Goal: Task Accomplishment & Management: Complete application form

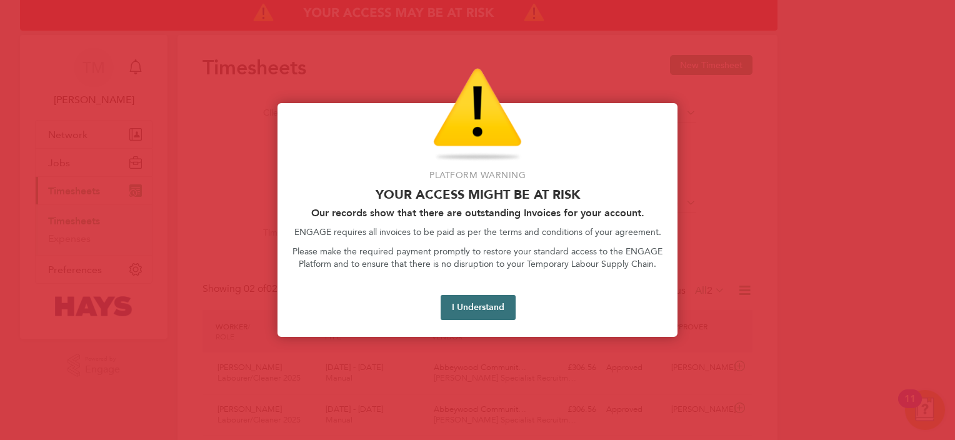
scroll to position [31, 109]
click at [467, 301] on button "I Understand" at bounding box center [477, 307] width 75 height 25
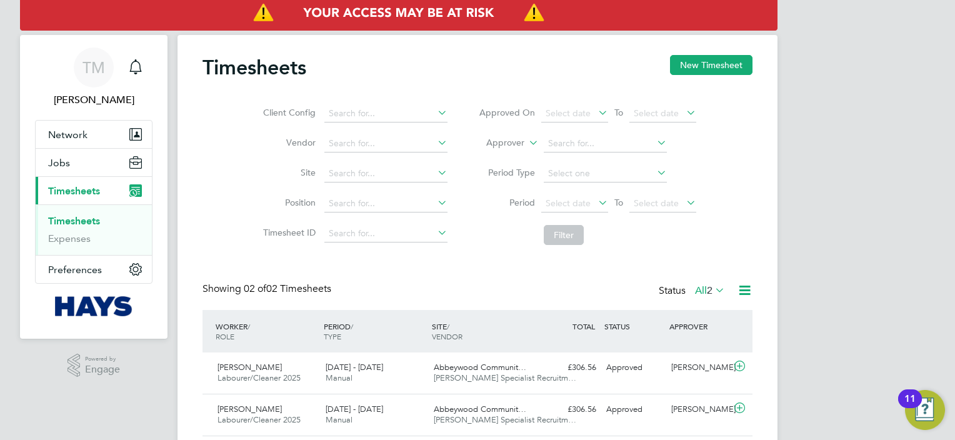
scroll to position [0, 0]
click at [424, 146] on input at bounding box center [385, 143] width 123 height 17
click at [425, 145] on input "abbeywood" at bounding box center [385, 143] width 123 height 17
type input "abbeywood"
click at [435, 146] on icon at bounding box center [435, 142] width 0 height 17
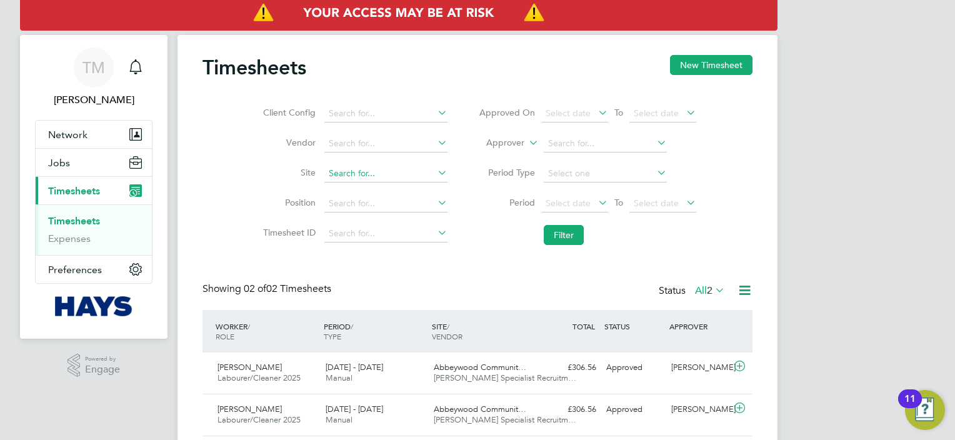
drag, startPoint x: 445, startPoint y: 146, endPoint x: 429, endPoint y: 165, distance: 25.3
click at [429, 165] on ul "Client Config Vendor Site Position Timesheet ID" at bounding box center [353, 174] width 219 height 150
click at [435, 176] on icon at bounding box center [435, 172] width 0 height 17
type input "h"
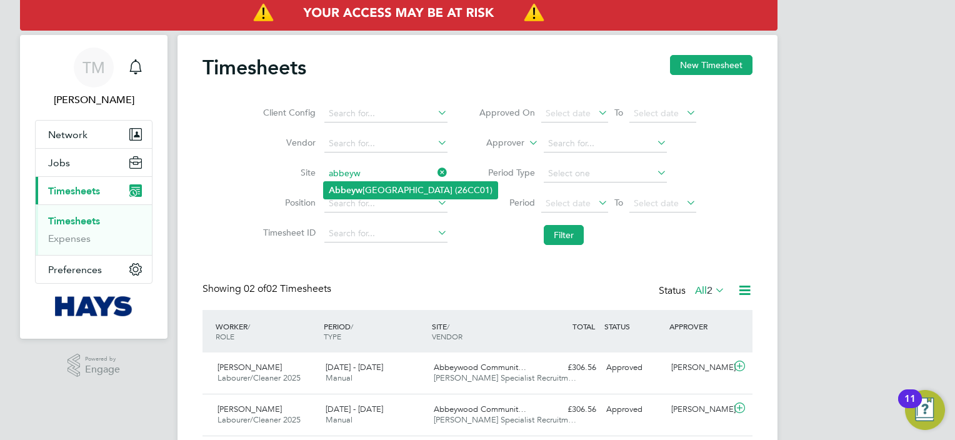
click at [392, 192] on li "[GEOGRAPHIC_DATA] (26CC01)" at bounding box center [411, 190] width 174 height 17
type input "[GEOGRAPHIC_DATA] (26CC01)"
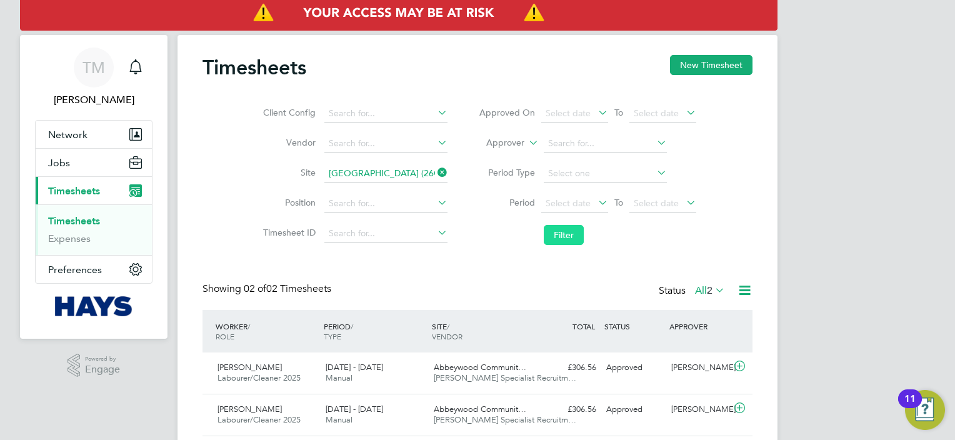
click at [560, 239] on button "Filter" at bounding box center [564, 235] width 40 height 20
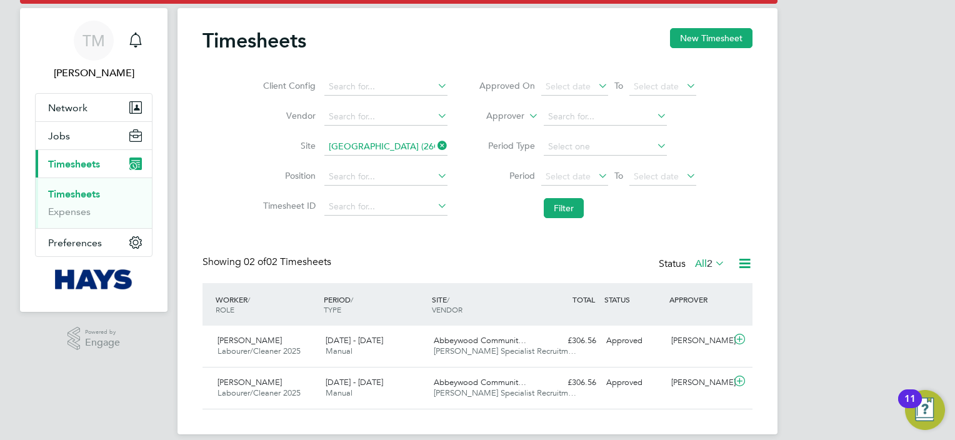
scroll to position [11, 0]
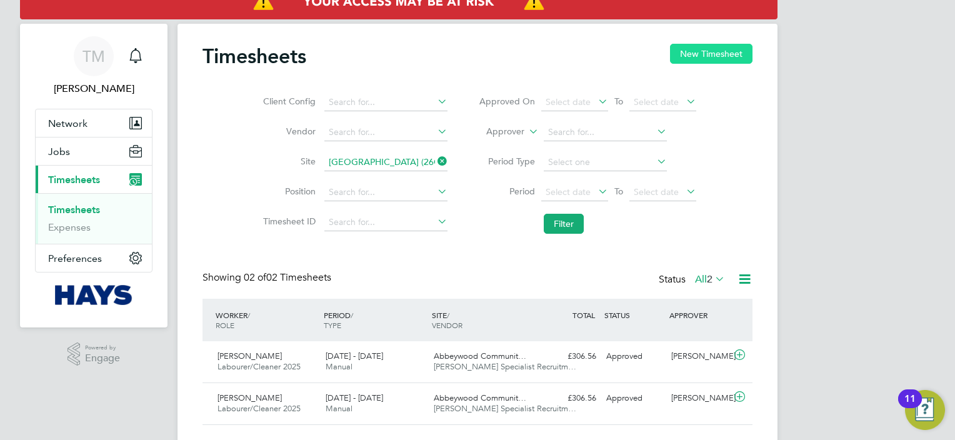
click at [702, 54] on button "New Timesheet" at bounding box center [711, 54] width 82 height 20
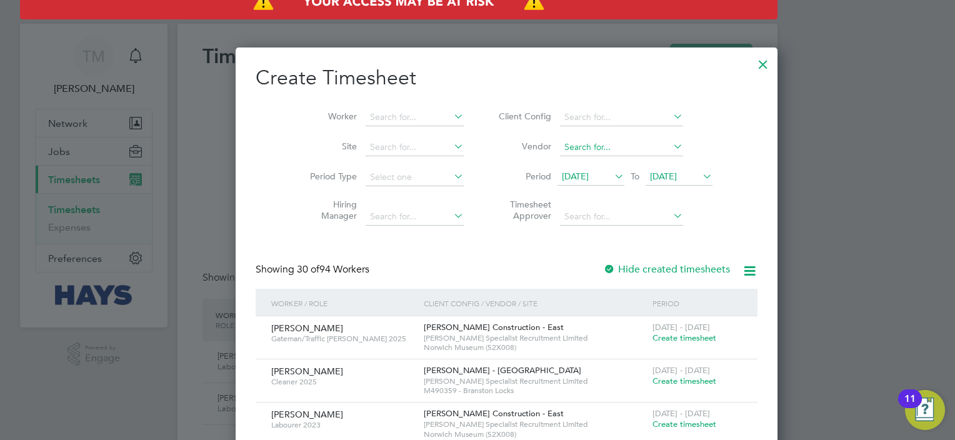
scroll to position [2145, 484]
click at [612, 172] on icon at bounding box center [612, 175] width 0 height 17
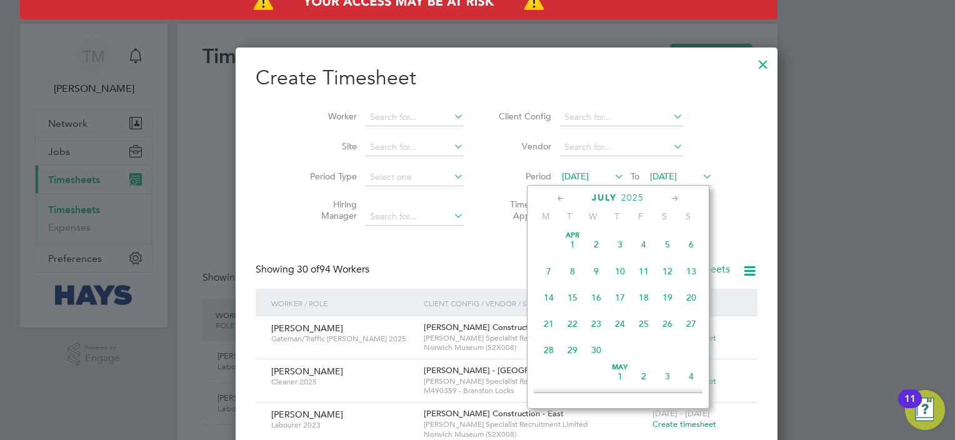
scroll to position [489, 0]
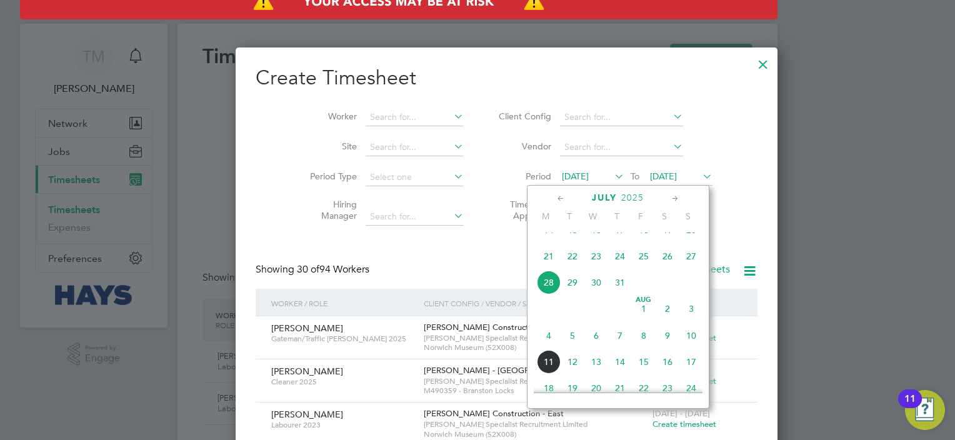
click at [546, 347] on span "4" at bounding box center [549, 336] width 24 height 24
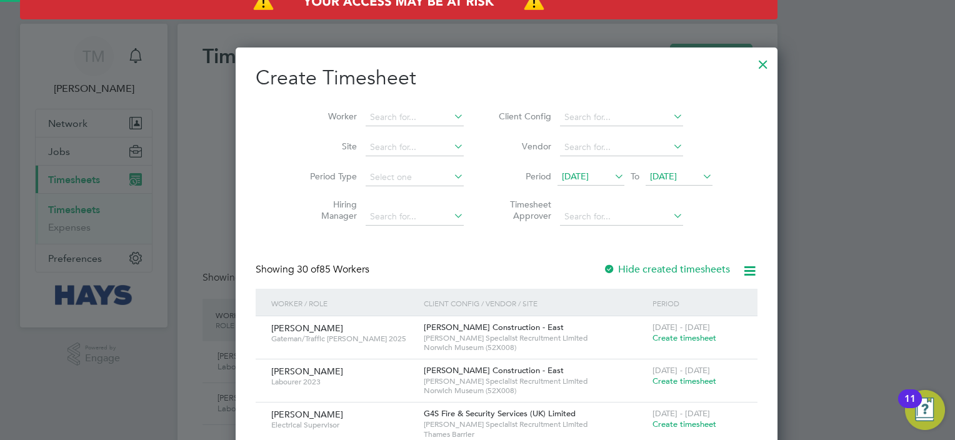
scroll to position [1656, 484]
click at [685, 172] on li "Period [DATE] To [DATE]" at bounding box center [603, 177] width 249 height 30
click at [700, 173] on icon at bounding box center [700, 175] width 0 height 17
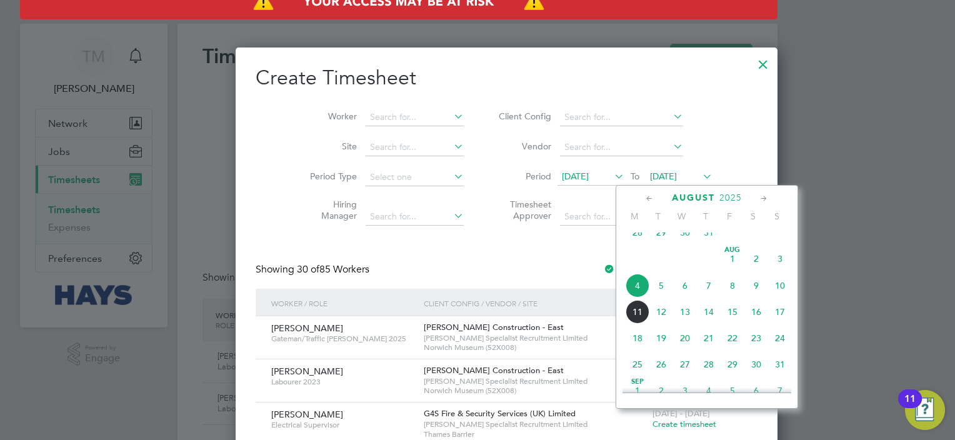
click at [782, 296] on span "10" at bounding box center [780, 286] width 24 height 24
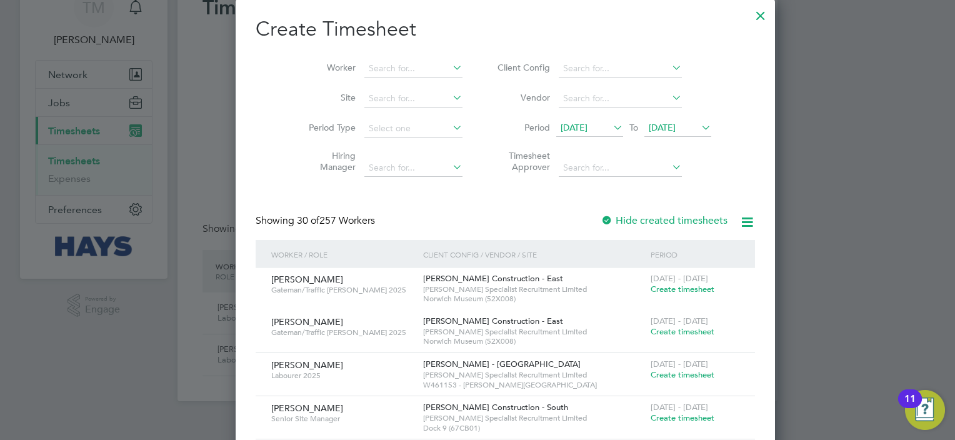
scroll to position [62, 0]
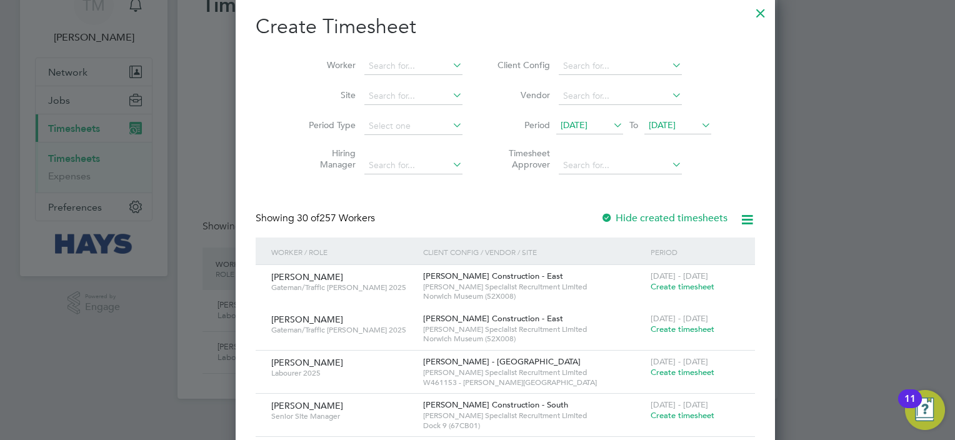
click at [590, 227] on div "Showing 30 of 257 Workers Hide created timesheets" at bounding box center [505, 225] width 499 height 26
click at [600, 214] on label "Hide created timesheets" at bounding box center [663, 218] width 127 height 12
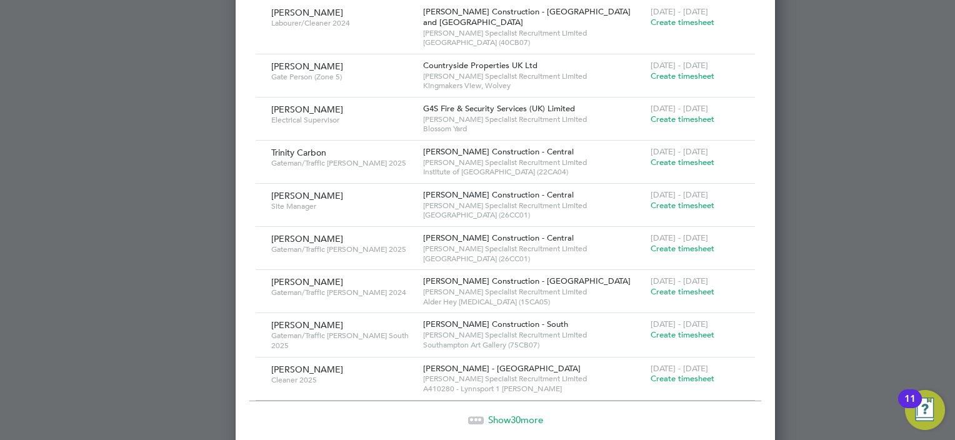
click at [489, 302] on span "Alder Hey [MEDICAL_DATA] (15CA05)" at bounding box center [533, 302] width 221 height 10
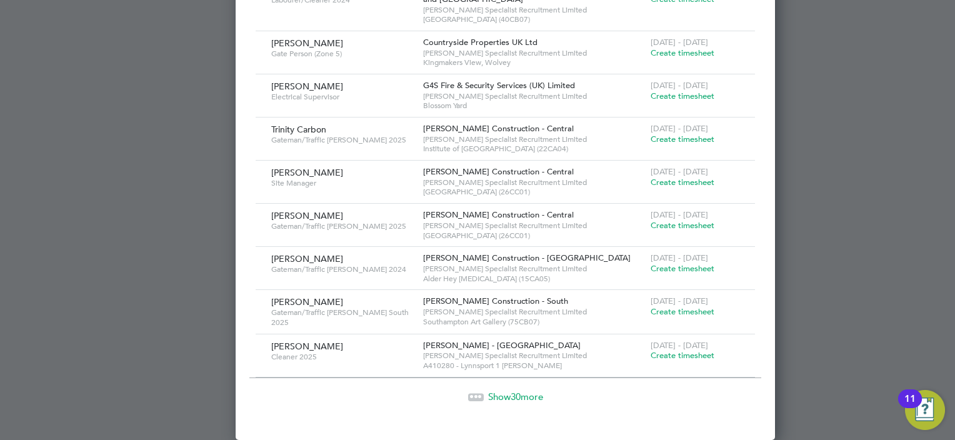
click at [510, 402] on span "30" at bounding box center [515, 397] width 10 height 12
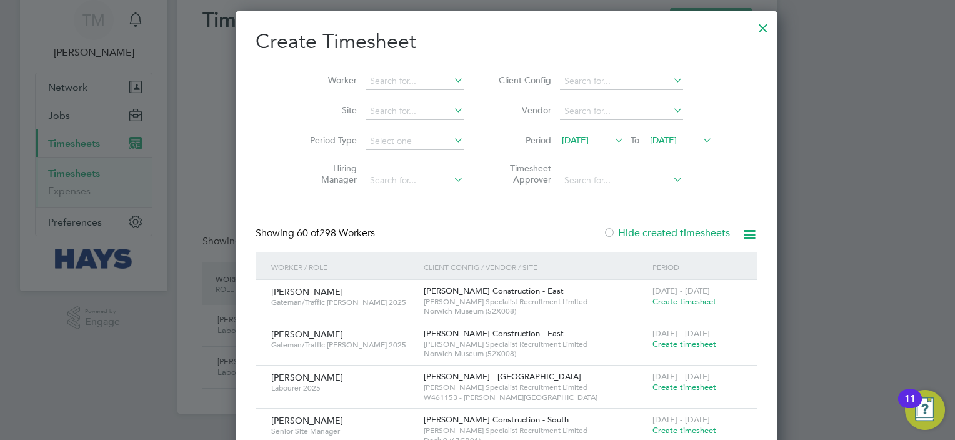
scroll to position [0, 0]
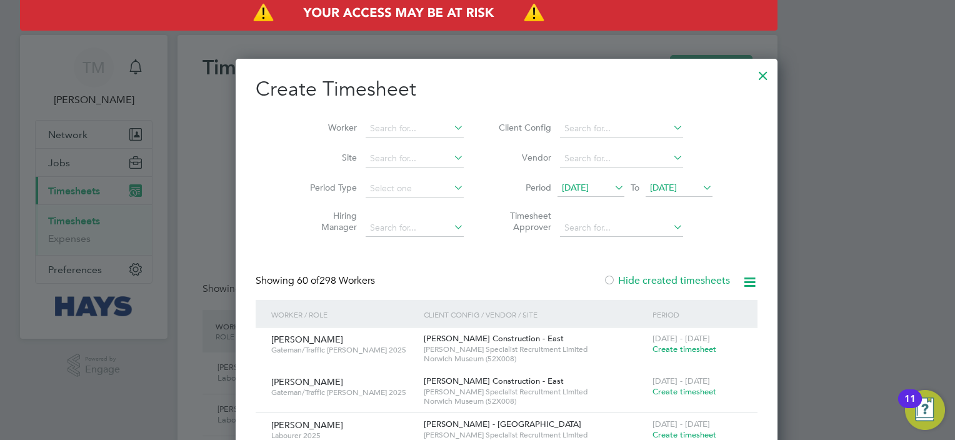
click at [451, 163] on icon at bounding box center [451, 157] width 0 height 17
click at [412, 176] on li "[GEOGRAPHIC_DATA] (26CC01)" at bounding box center [423, 175] width 175 height 17
type input "[GEOGRAPHIC_DATA] (26CC01)"
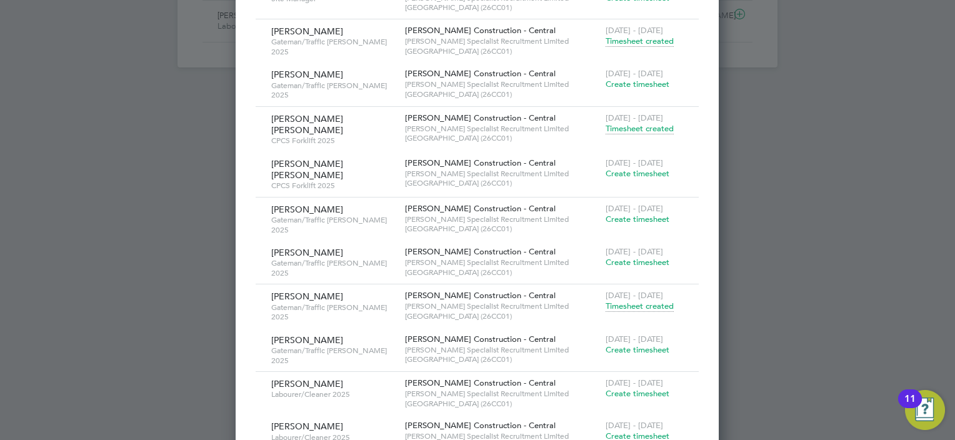
scroll to position [430, 0]
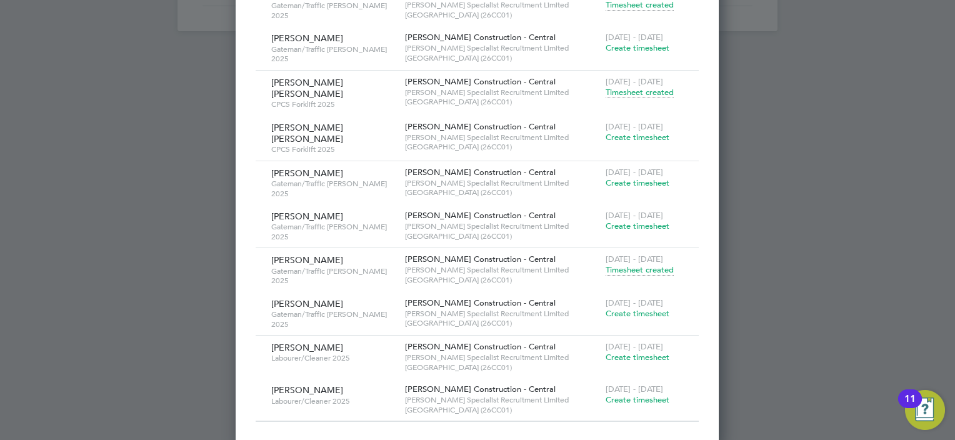
click at [640, 352] on span "Create timesheet" at bounding box center [637, 357] width 64 height 11
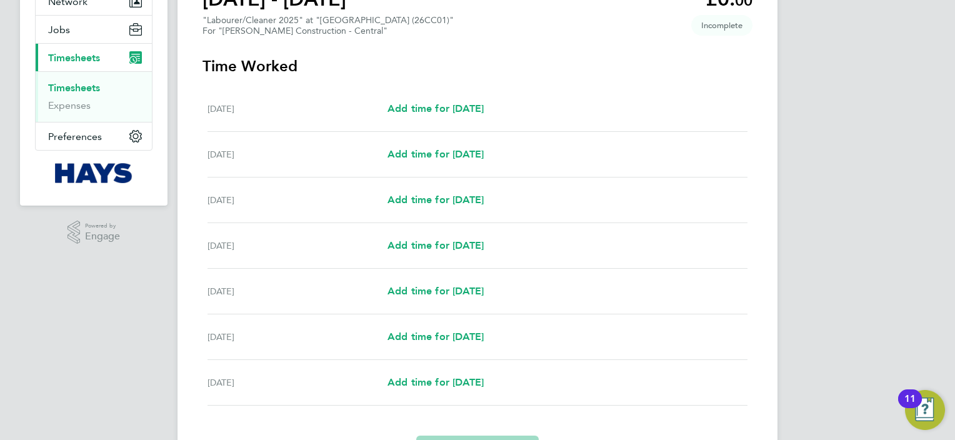
scroll to position [135, 0]
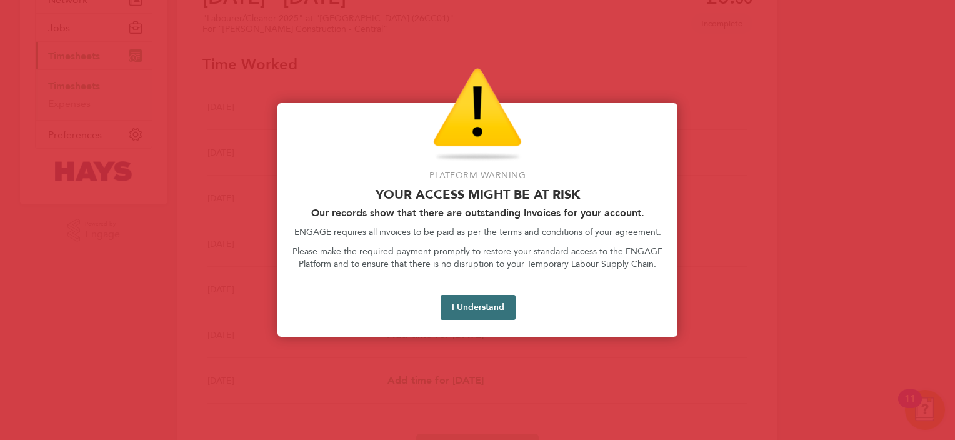
click at [492, 306] on button "I Understand" at bounding box center [477, 307] width 75 height 25
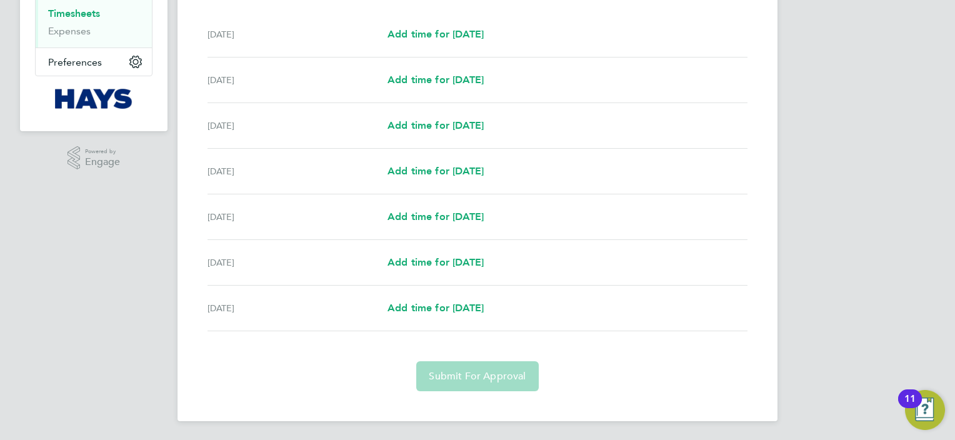
scroll to position [166, 0]
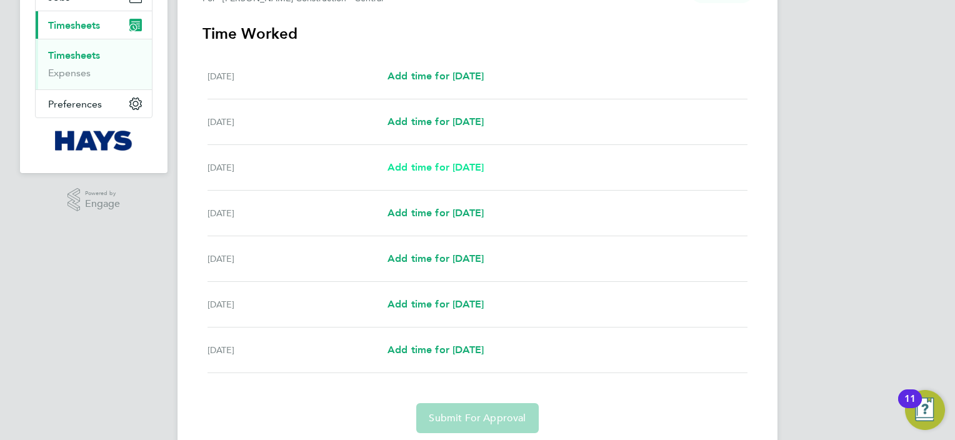
click at [454, 165] on span "Add time for [DATE]" at bounding box center [435, 167] width 96 height 12
select select "30"
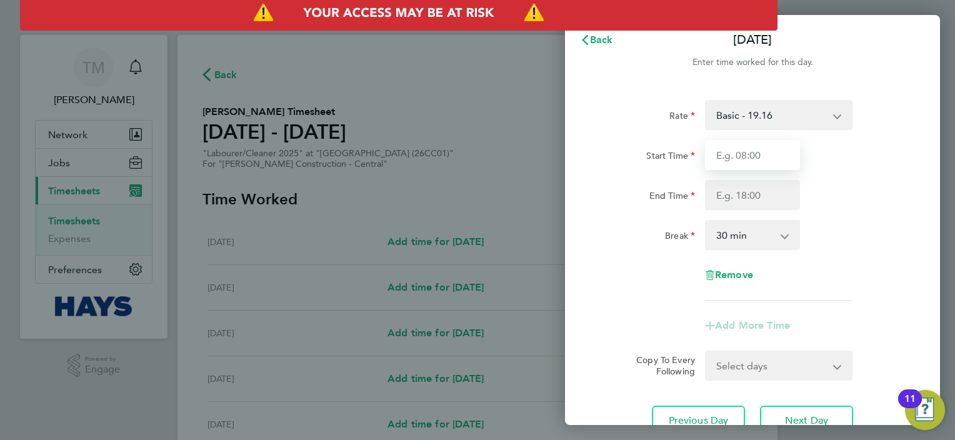
click at [742, 156] on input "Start Time" at bounding box center [752, 155] width 95 height 30
type input "3"
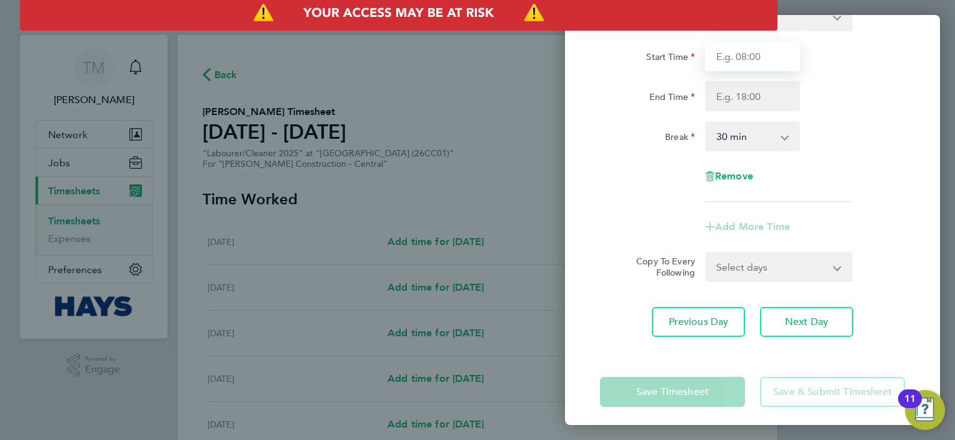
scroll to position [99, 0]
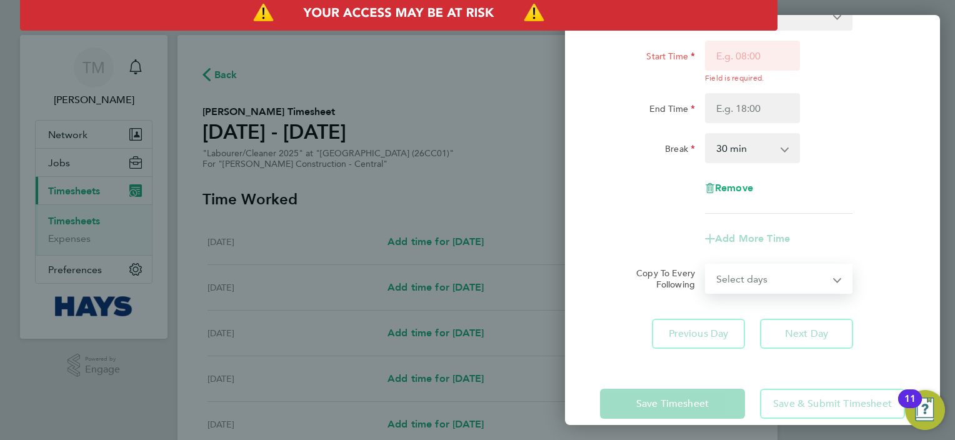
click at [827, 278] on select "Select days Day [DATE] [DATE] [DATE] [DATE]" at bounding box center [771, 278] width 131 height 27
select select "DAY"
click at [706, 265] on select "Select days Day [DATE] [DATE] [DATE] [DATE]" at bounding box center [771, 278] width 131 height 27
select select "[DATE]"
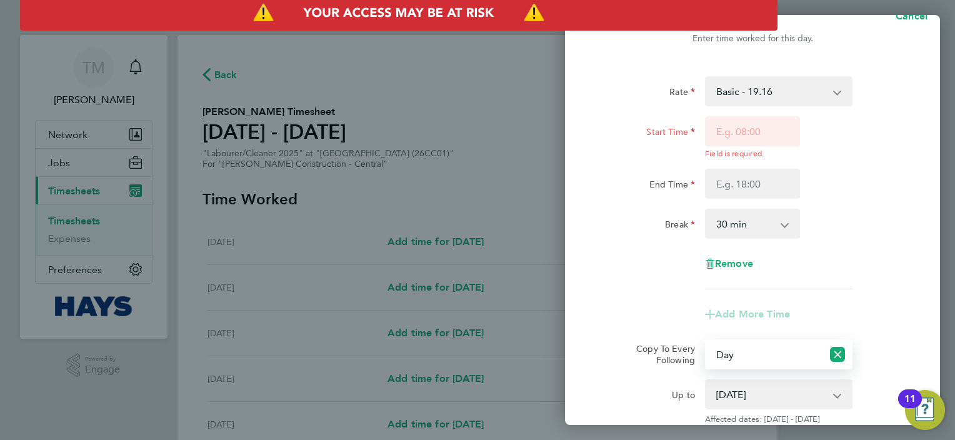
scroll to position [0, 0]
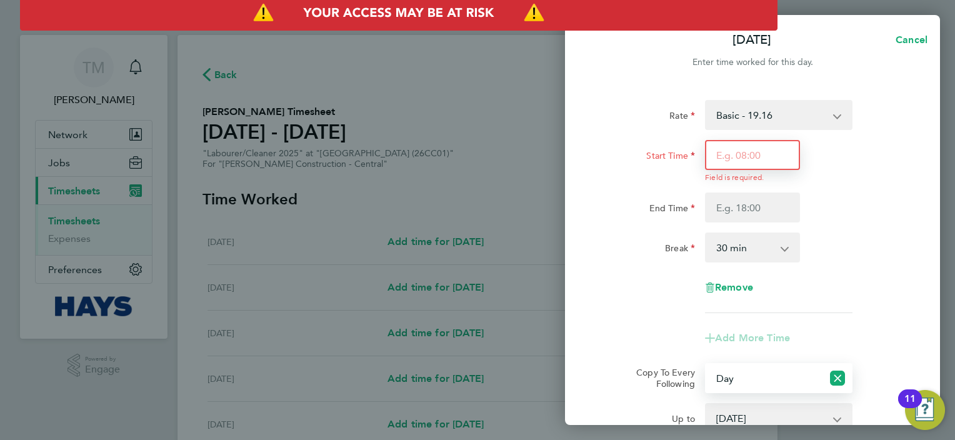
click at [748, 154] on input "Start Time" at bounding box center [752, 155] width 95 height 30
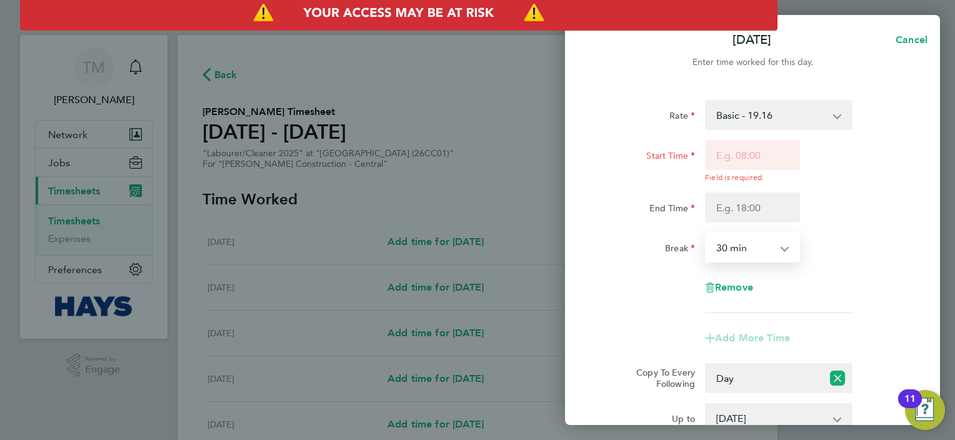
click at [727, 254] on select "0 min 15 min 30 min 45 min 60 min 75 min 90 min" at bounding box center [744, 247] width 77 height 27
select select "0"
click at [706, 234] on select "0 min 15 min 30 min 45 min 60 min 75 min 90 min" at bounding box center [744, 247] width 77 height 27
click at [735, 151] on input "Start Time" at bounding box center [752, 155] width 95 height 30
click at [200, 77] on div "[DATE] Cancel Enter time worked for this day. Rate Basic - 19.16 Weekday OT 45h…" at bounding box center [477, 220] width 955 height 440
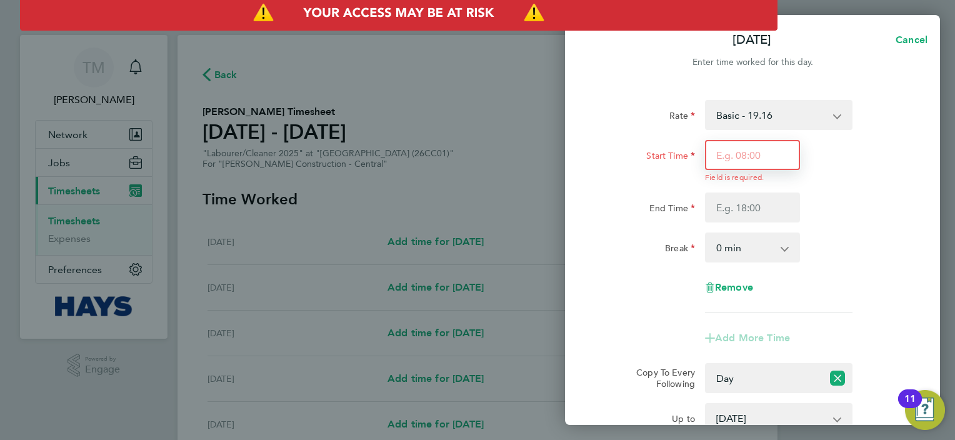
click at [724, 156] on input "Start Time" at bounding box center [752, 155] width 95 height 30
click at [297, 67] on div "[DATE] Cancel Enter time worked for this day. Rate Basic - 19.16 Weekday OT 45h…" at bounding box center [477, 220] width 955 height 440
click at [922, 33] on button "Cancel" at bounding box center [907, 39] width 64 height 25
select select "0: null"
select select "30"
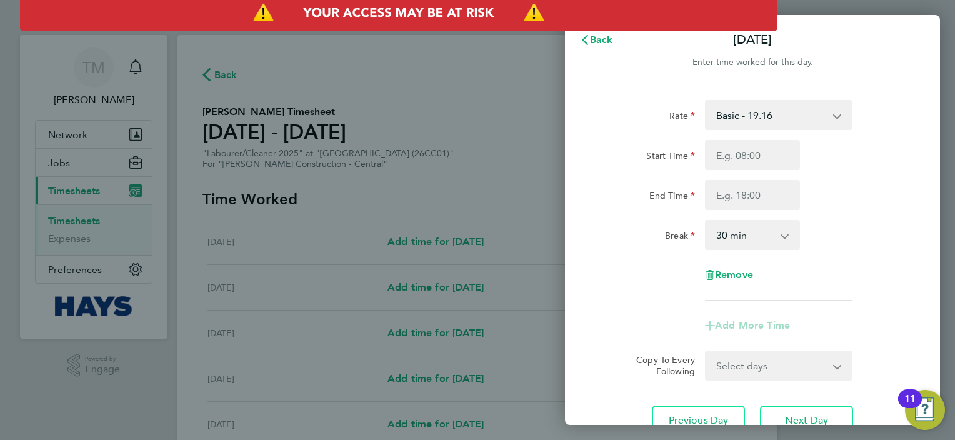
click at [214, 86] on div "Back [DATE] Enter time worked for this day. Rate Basic - 19.16 Weekday OT 45h+ …" at bounding box center [477, 220] width 955 height 440
click at [317, 97] on div "Back [DATE] Enter time worked for this day. Rate Basic - 19.16 Weekday OT 45h+ …" at bounding box center [477, 220] width 955 height 440
click at [587, 41] on icon "button" at bounding box center [585, 40] width 10 height 10
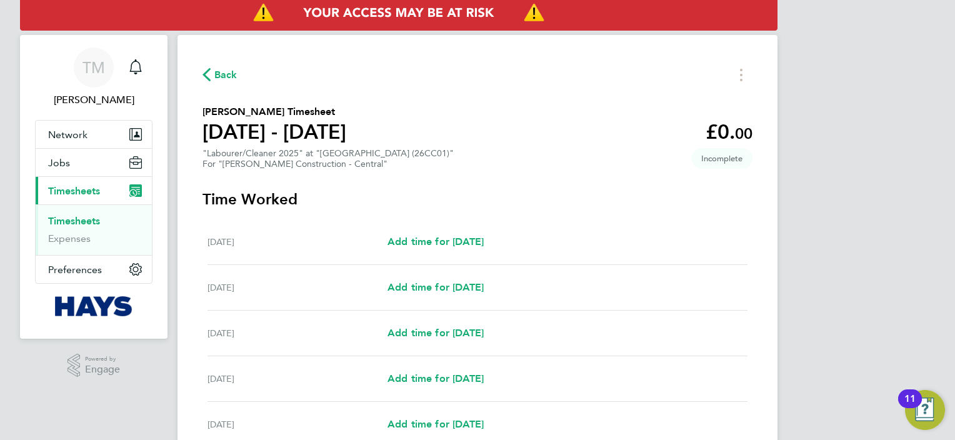
click at [212, 74] on span "Back" at bounding box center [219, 74] width 35 height 12
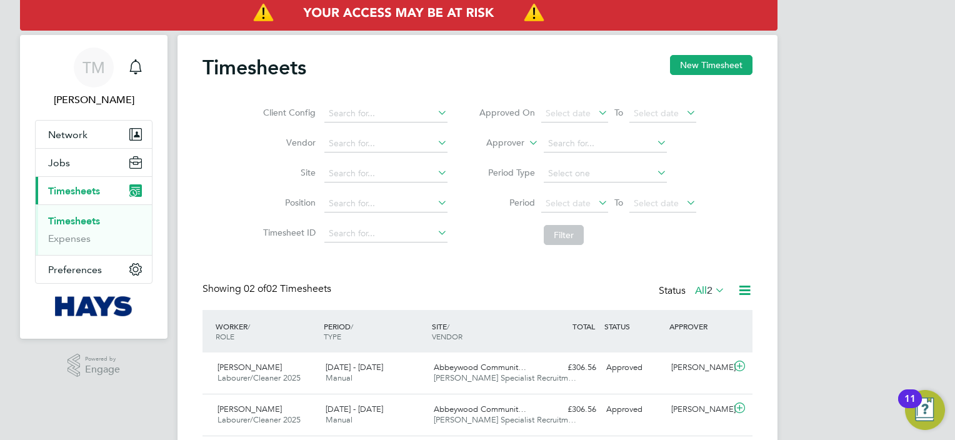
scroll to position [40, 0]
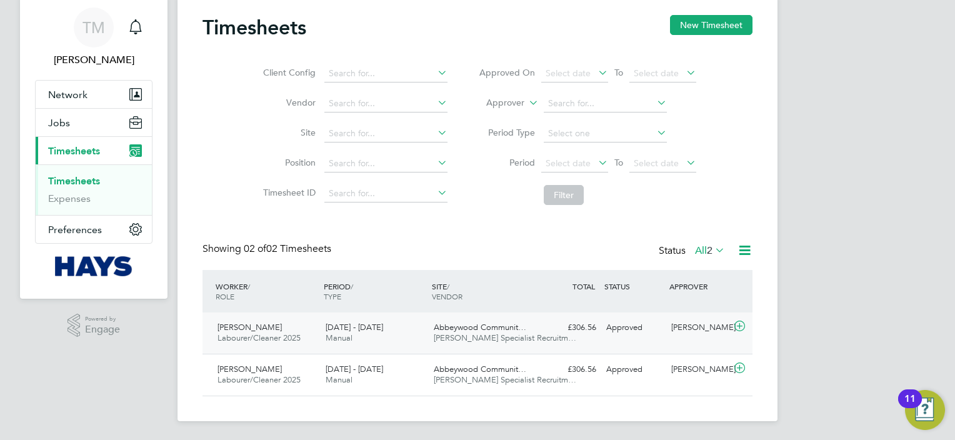
click at [743, 325] on icon at bounding box center [740, 326] width 16 height 10
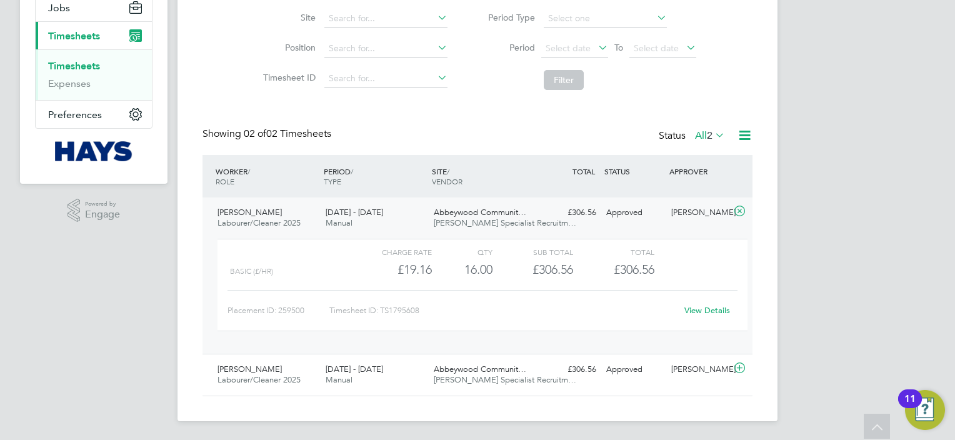
scroll to position [155, 0]
click at [702, 312] on link "View Details" at bounding box center [707, 310] width 46 height 11
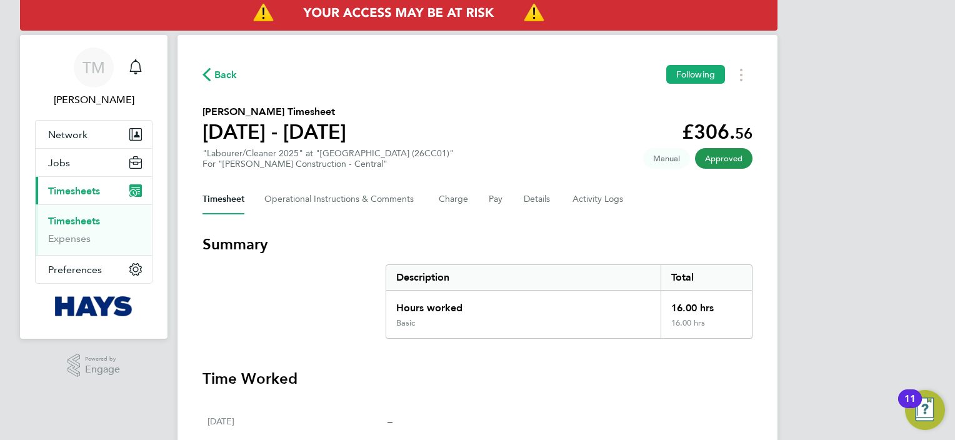
click at [207, 81] on icon "button" at bounding box center [206, 74] width 8 height 13
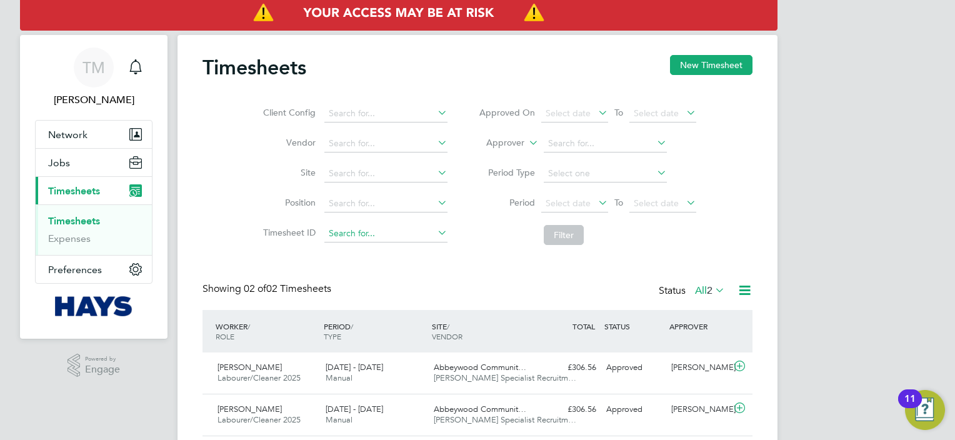
scroll to position [40, 0]
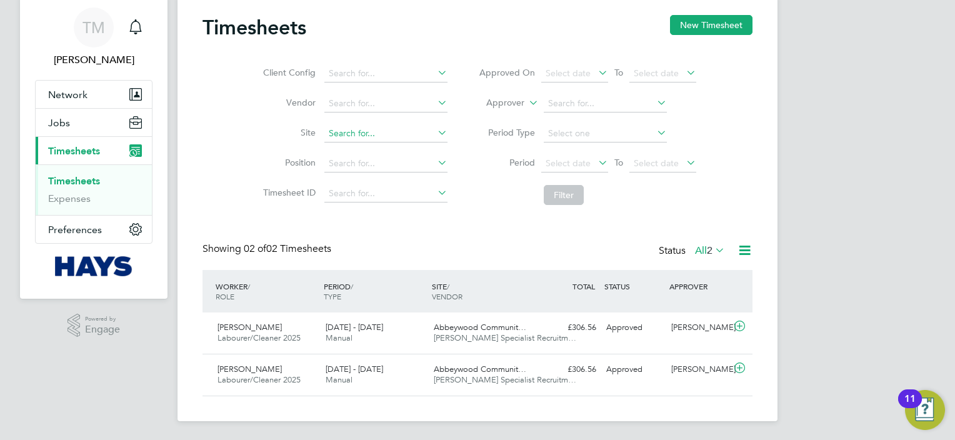
click at [360, 130] on input at bounding box center [385, 133] width 123 height 17
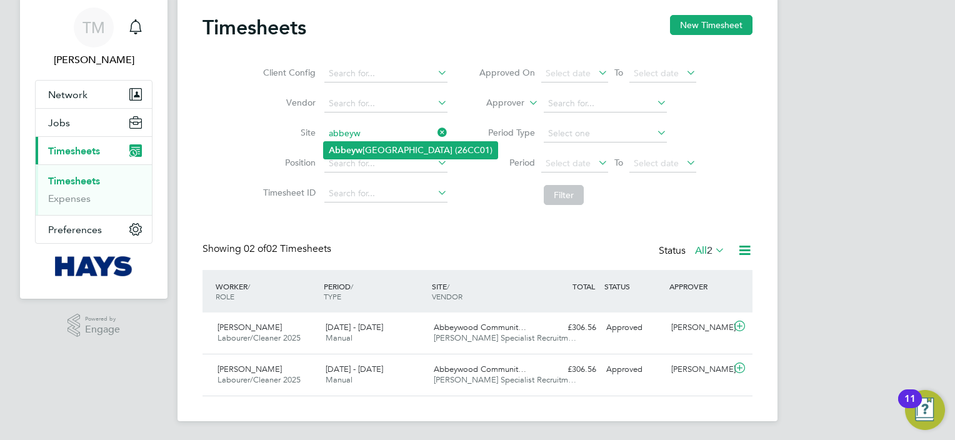
click at [384, 144] on li "[GEOGRAPHIC_DATA] (26CC01)" at bounding box center [411, 150] width 174 height 17
type input "[GEOGRAPHIC_DATA] (26CC01)"
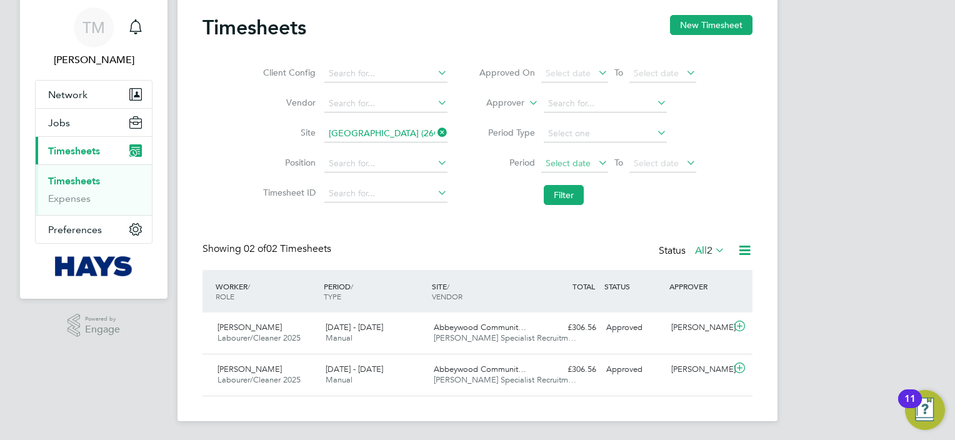
click at [577, 162] on span "Select date" at bounding box center [567, 162] width 45 height 11
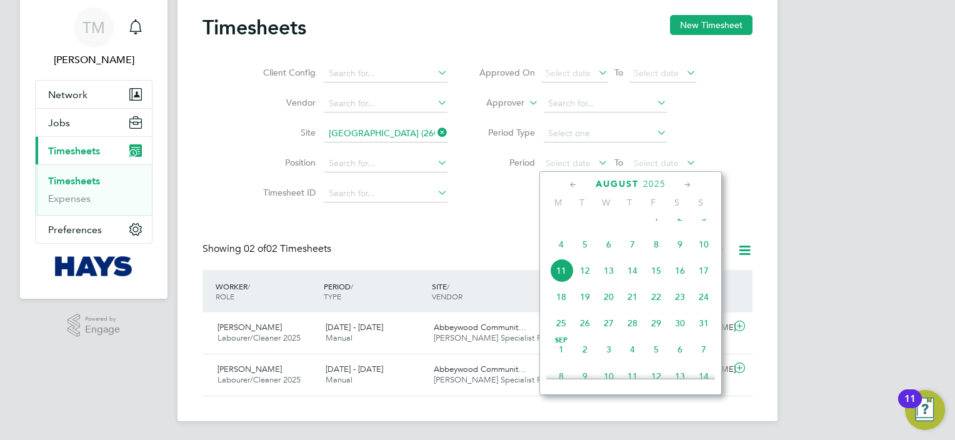
click at [681, 227] on span "2" at bounding box center [680, 218] width 24 height 24
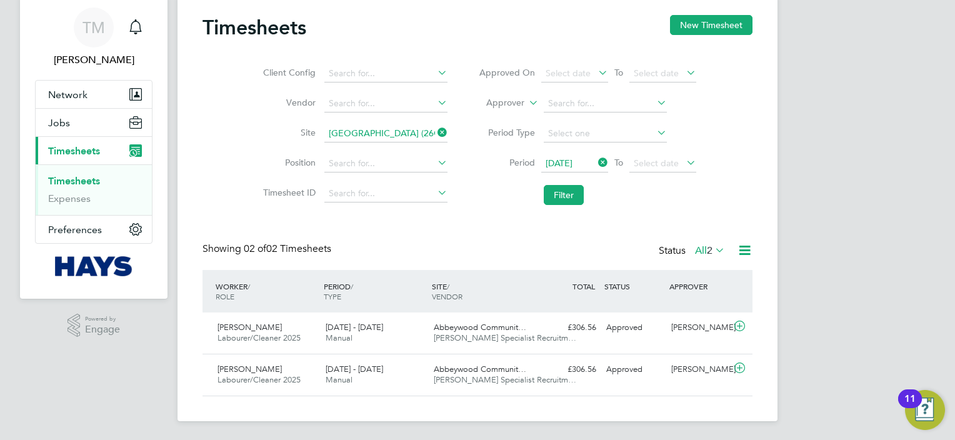
click at [684, 162] on icon at bounding box center [684, 162] width 0 height 17
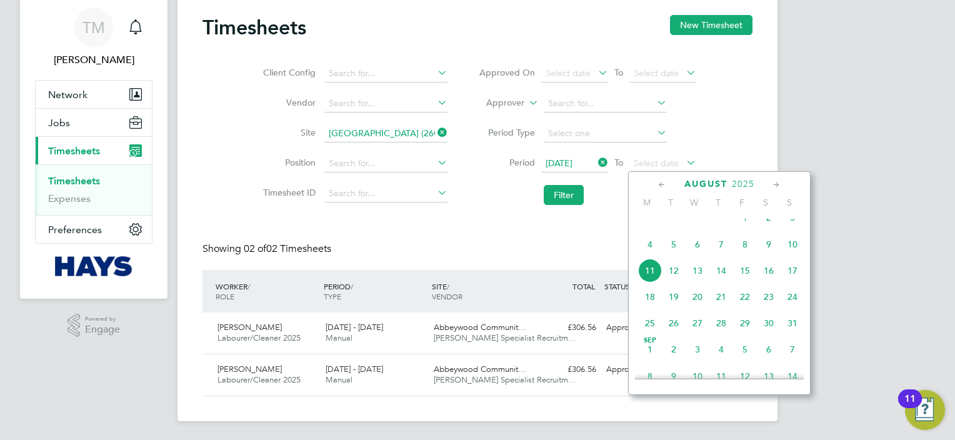
click at [795, 256] on span "10" at bounding box center [792, 244] width 24 height 24
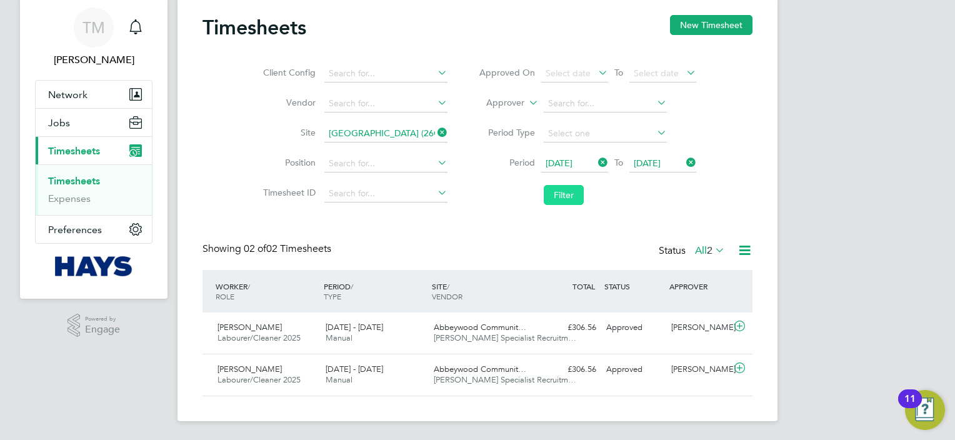
click at [563, 192] on button "Filter" at bounding box center [564, 195] width 40 height 20
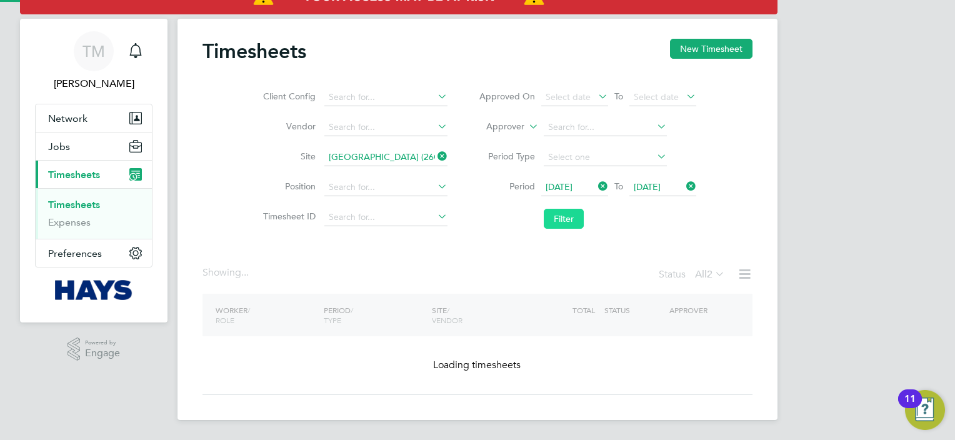
scroll to position [16, 0]
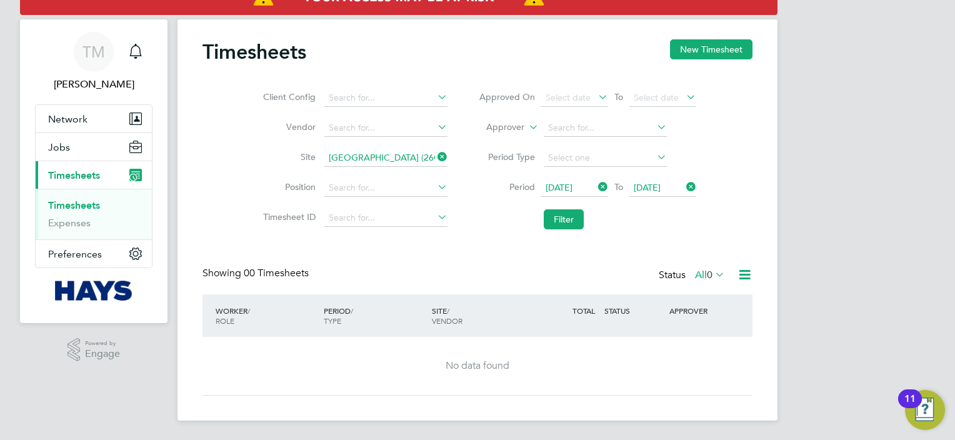
click at [684, 185] on icon at bounding box center [684, 186] width 0 height 17
click at [660, 182] on span "Select date" at bounding box center [656, 187] width 45 height 11
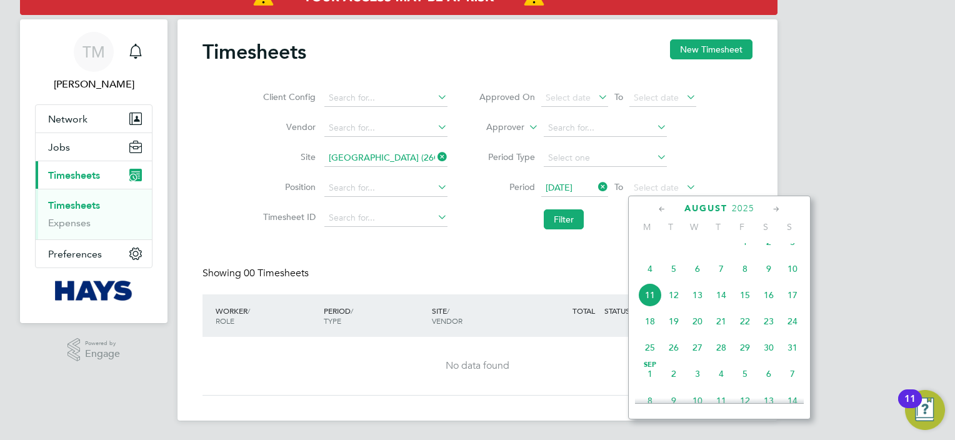
click at [745, 277] on span "8" at bounding box center [745, 269] width 24 height 24
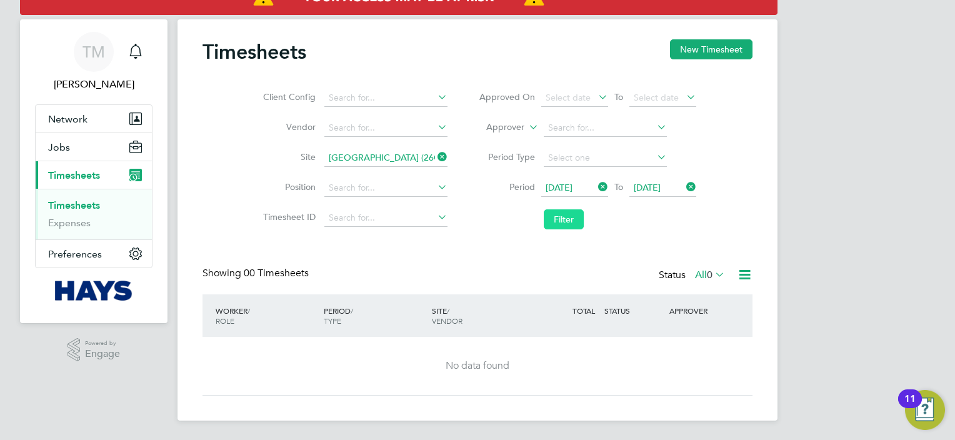
click at [565, 223] on button "Filter" at bounding box center [564, 219] width 40 height 20
click at [575, 215] on button "Filter" at bounding box center [564, 219] width 40 height 20
click at [595, 183] on icon at bounding box center [595, 186] width 0 height 17
click at [593, 190] on span "Select date" at bounding box center [574, 188] width 67 height 17
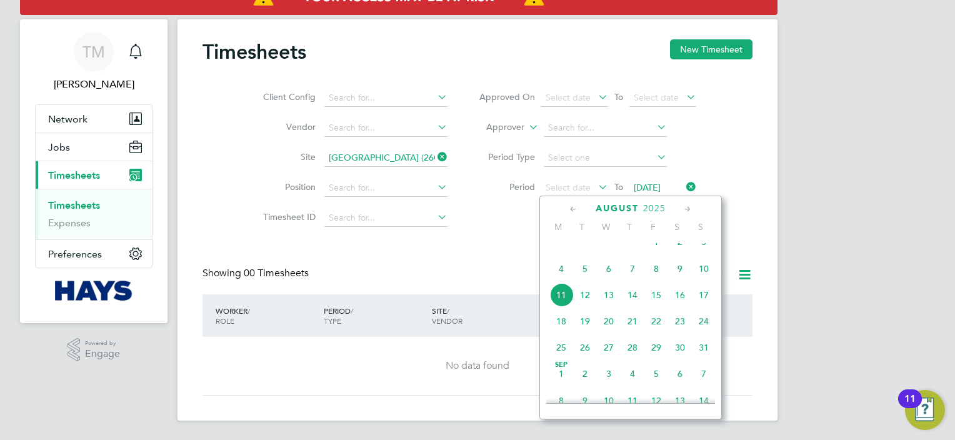
click at [562, 281] on span "4" at bounding box center [561, 269] width 24 height 24
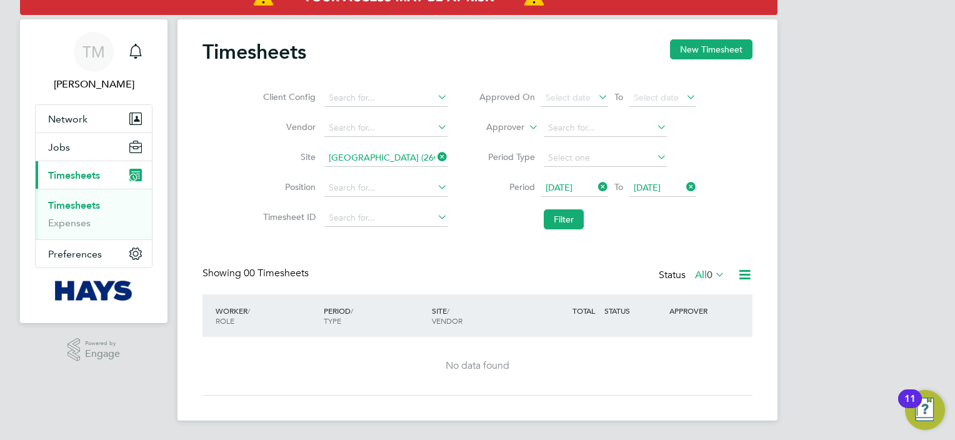
click at [579, 207] on li "Filter" at bounding box center [587, 219] width 249 height 32
click at [572, 216] on button "Filter" at bounding box center [564, 219] width 40 height 20
click at [650, 186] on span "[DATE]" at bounding box center [647, 187] width 27 height 11
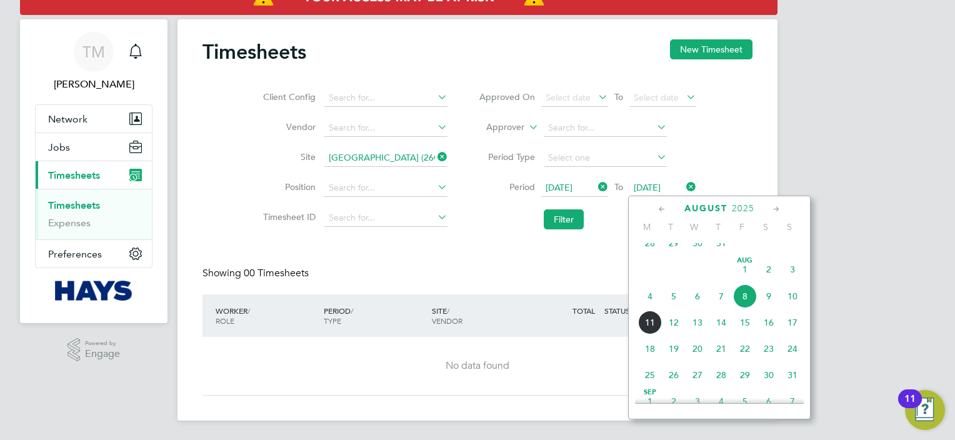
click at [792, 307] on span "10" at bounding box center [792, 296] width 24 height 24
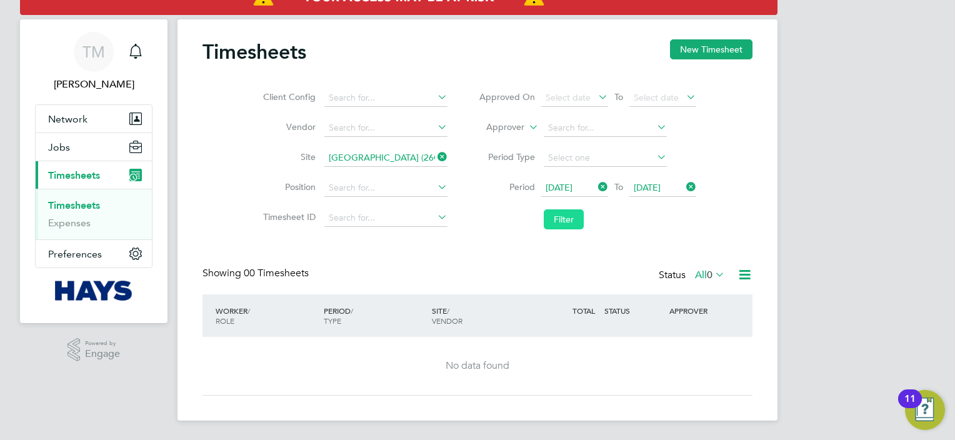
click at [575, 227] on button "Filter" at bounding box center [564, 219] width 40 height 20
click at [725, 43] on button "New Timesheet" at bounding box center [711, 49] width 82 height 20
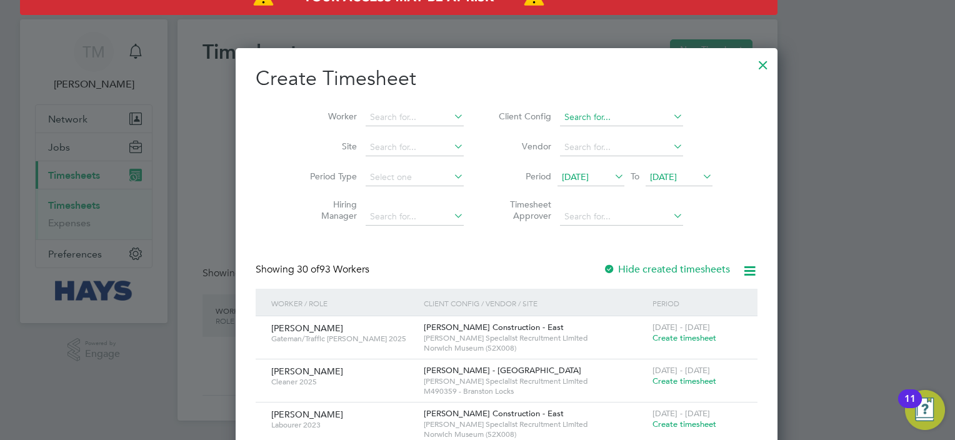
scroll to position [2188, 484]
click at [612, 175] on icon at bounding box center [612, 175] width 0 height 17
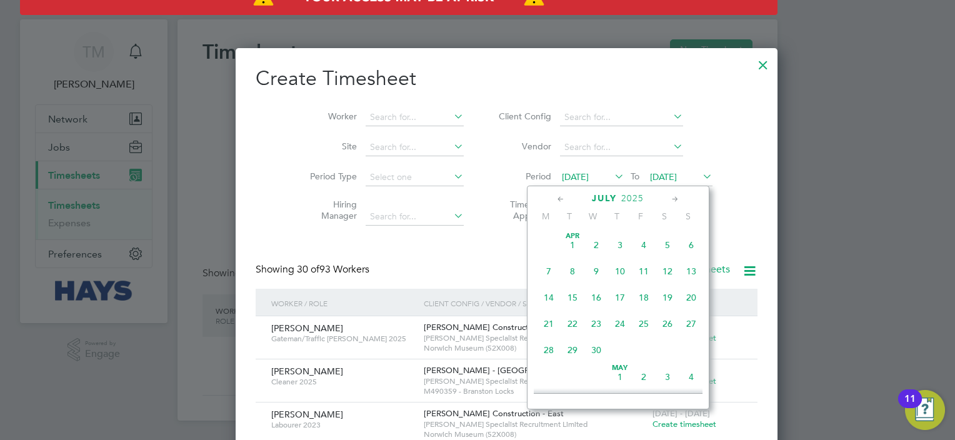
scroll to position [489, 0]
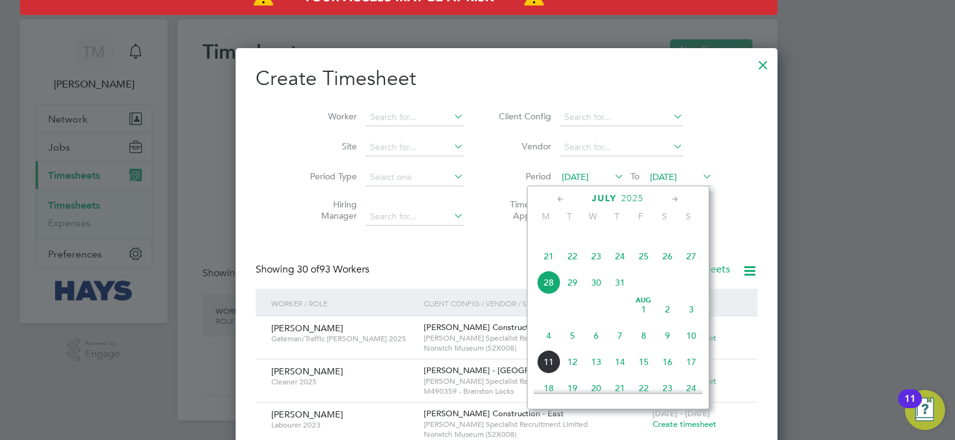
click at [545, 347] on span "4" at bounding box center [549, 336] width 24 height 24
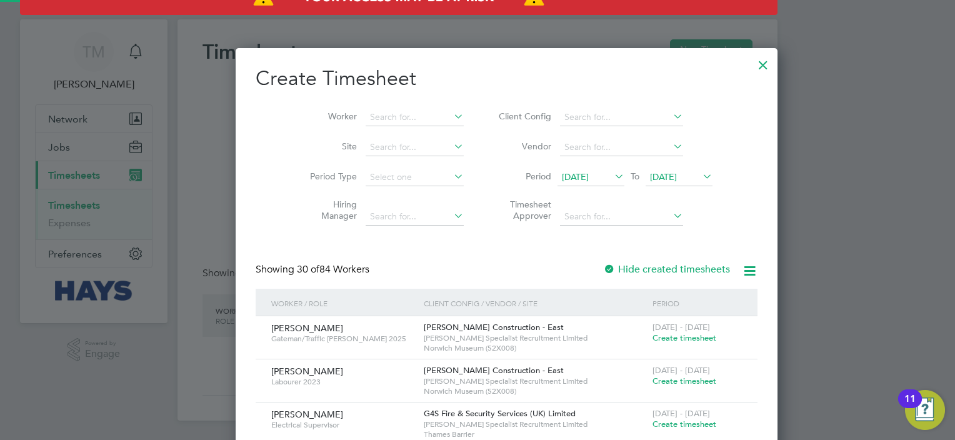
scroll to position [1656, 484]
click at [665, 174] on span "[DATE]" at bounding box center [663, 176] width 27 height 11
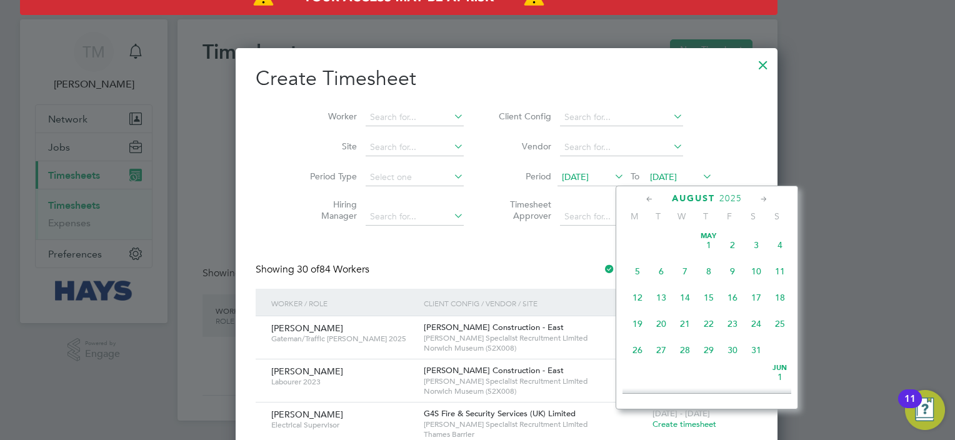
scroll to position [407, 0]
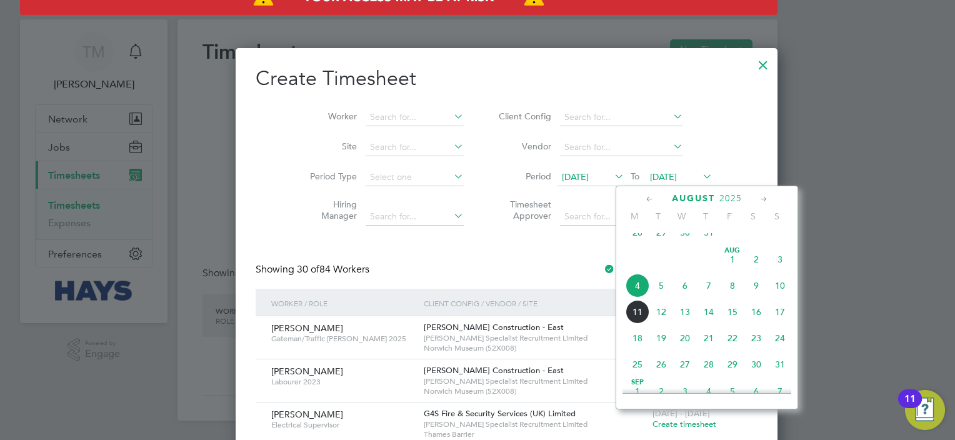
drag, startPoint x: 779, startPoint y: 322, endPoint x: 782, endPoint y: 302, distance: 20.1
click at [782, 302] on div "Aug 1 2 3 4 5 6 7 8 9 10 11 12 13 14 15 16 17 18 19 20 21 22 23 24 25 26 27 28 …" at bounding box center [714, 313] width 184 height 132
click at [782, 297] on span "10" at bounding box center [780, 286] width 24 height 24
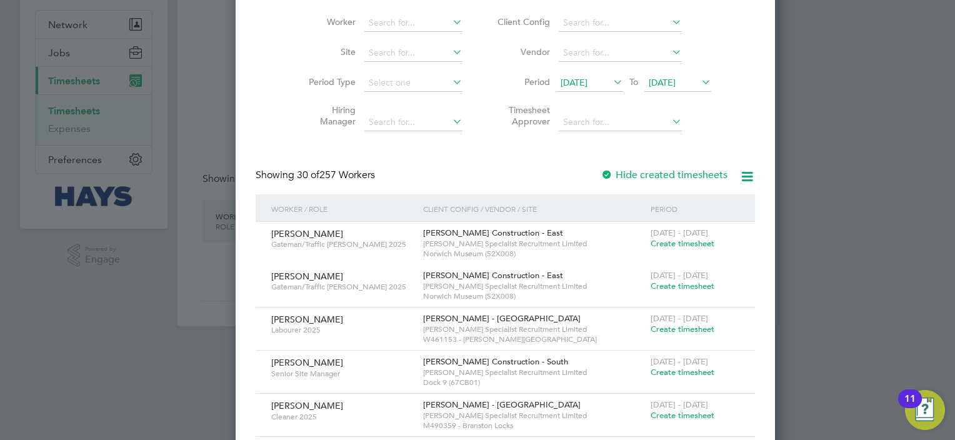
scroll to position [111, 0]
click at [372, 52] on input at bounding box center [413, 52] width 98 height 17
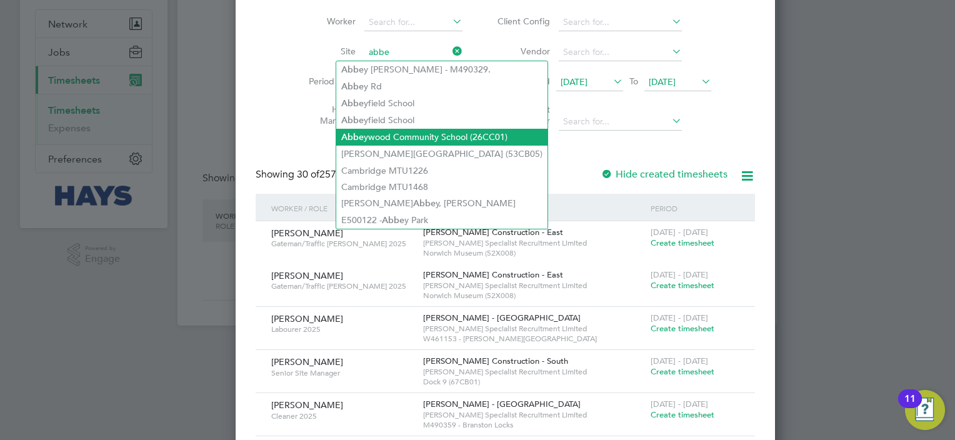
click at [452, 134] on li "Abbe ywood Community School (26CC01)" at bounding box center [441, 137] width 211 height 17
type input "[GEOGRAPHIC_DATA] (26CC01)"
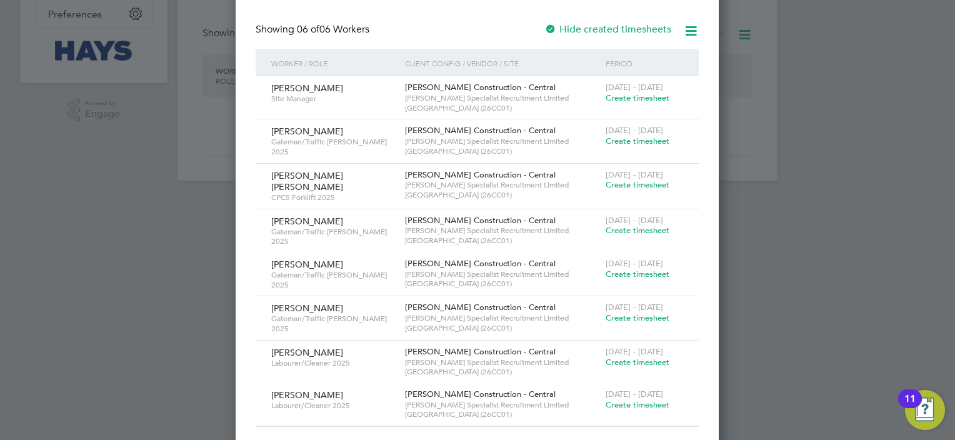
scroll to position [262, 0]
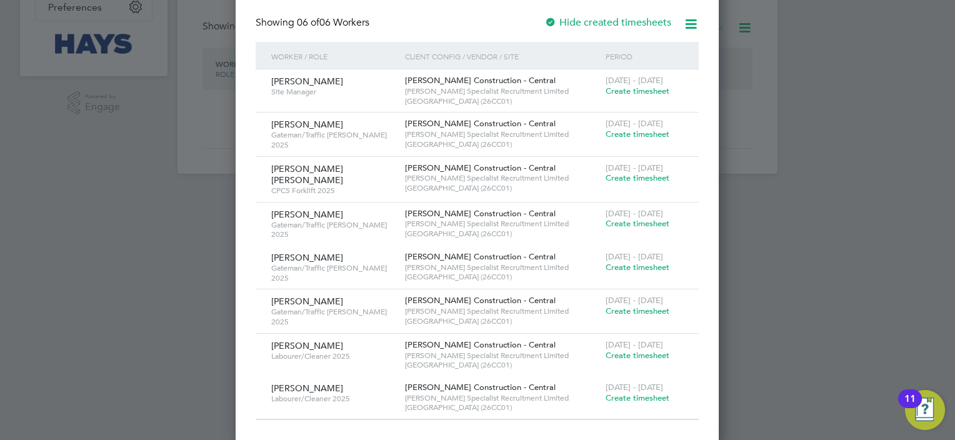
click at [645, 352] on span "Create timesheet" at bounding box center [637, 355] width 64 height 11
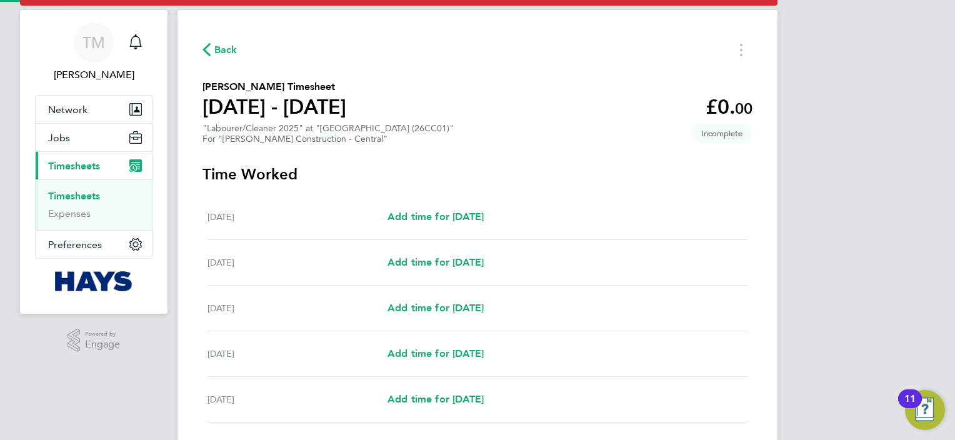
scroll to position [16, 0]
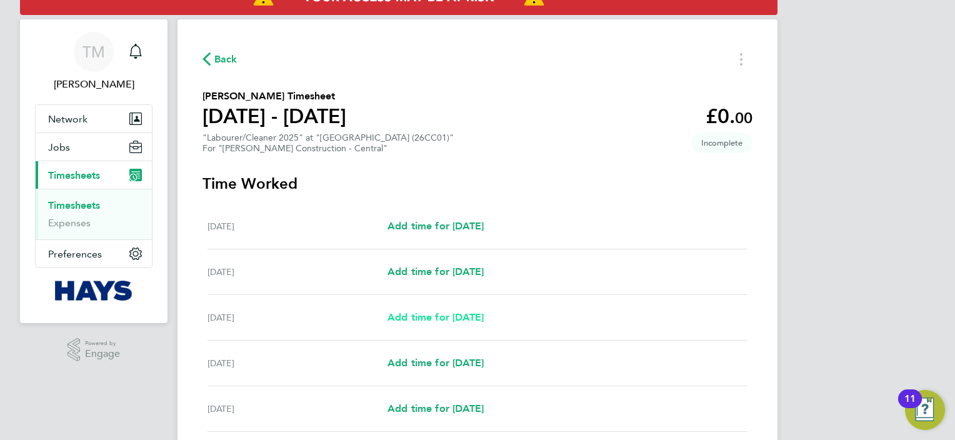
click at [444, 322] on span "Add time for [DATE]" at bounding box center [435, 317] width 96 height 12
select select "30"
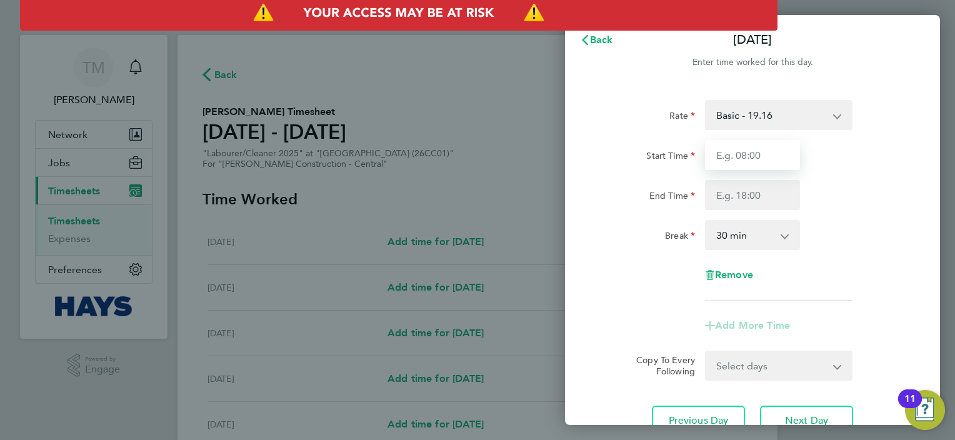
click at [747, 159] on input "Start Time" at bounding box center [752, 155] width 95 height 30
type input "10:00"
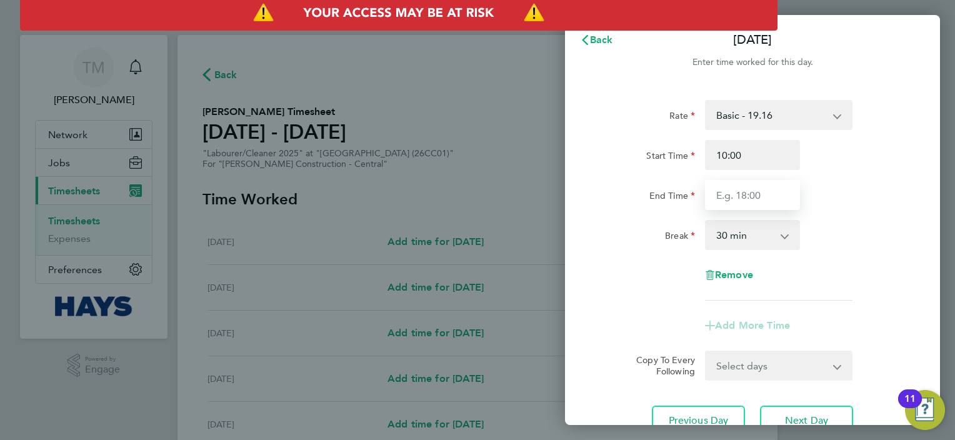
click at [727, 194] on input "End Time" at bounding box center [752, 195] width 95 height 30
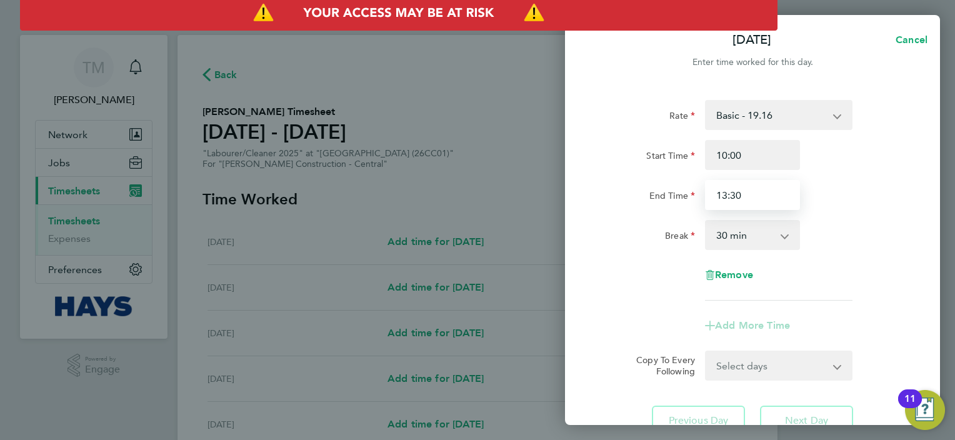
type input "13:30"
click at [810, 211] on div "Rate Basic - 19.16 Weekday OT 45h+ - 27.44 Sat first 4h - 27.44 Start Time 10:0…" at bounding box center [752, 200] width 305 height 201
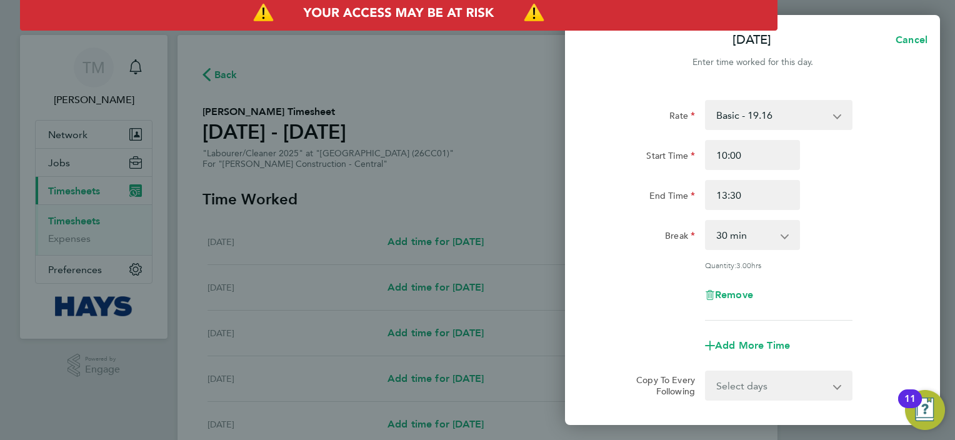
click at [751, 232] on select "0 min 15 min 30 min 45 min 60 min 75 min 90 min" at bounding box center [744, 234] width 77 height 27
click at [754, 227] on select "0 min 15 min 30 min 45 min 60 min 75 min 90 min" at bounding box center [744, 234] width 77 height 27
select select "0"
click at [706, 221] on select "0 min 15 min 30 min 45 min 60 min 75 min 90 min" at bounding box center [744, 234] width 77 height 27
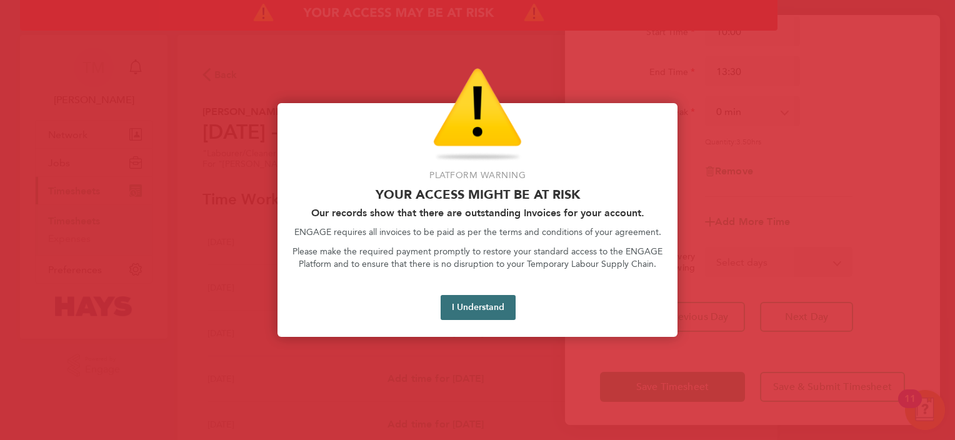
click at [477, 306] on button "I Understand" at bounding box center [477, 307] width 75 height 25
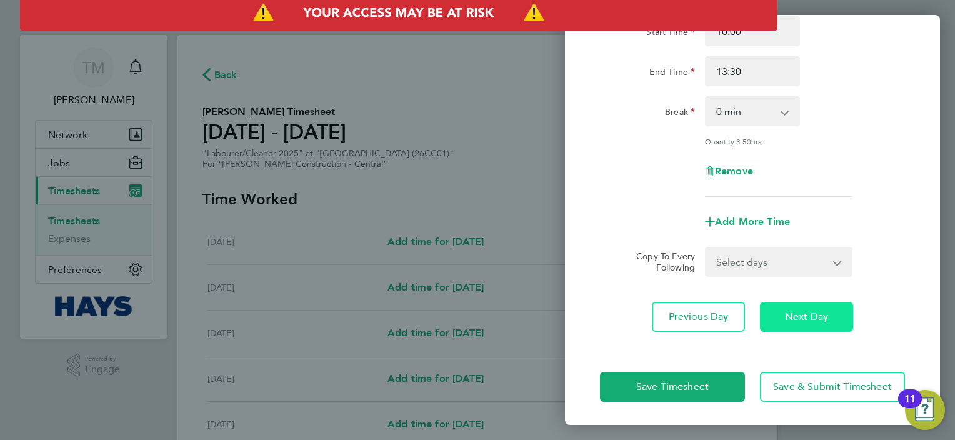
click at [810, 307] on button "Next Day" at bounding box center [806, 317] width 93 height 30
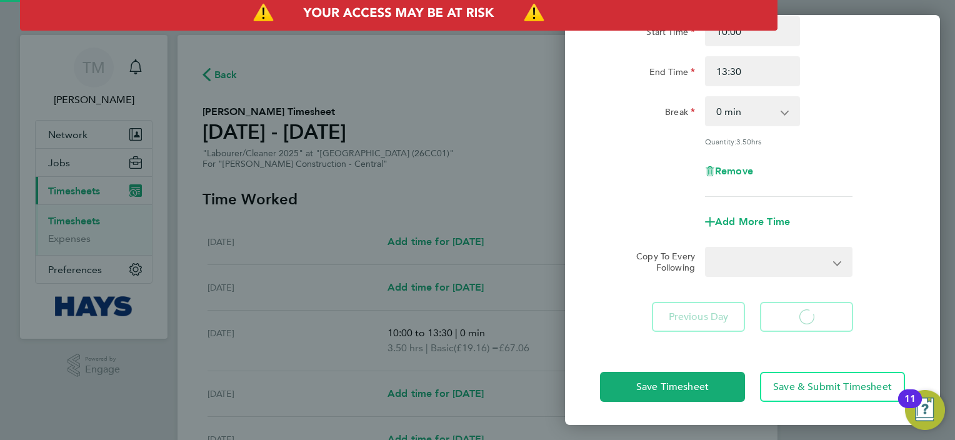
select select "30"
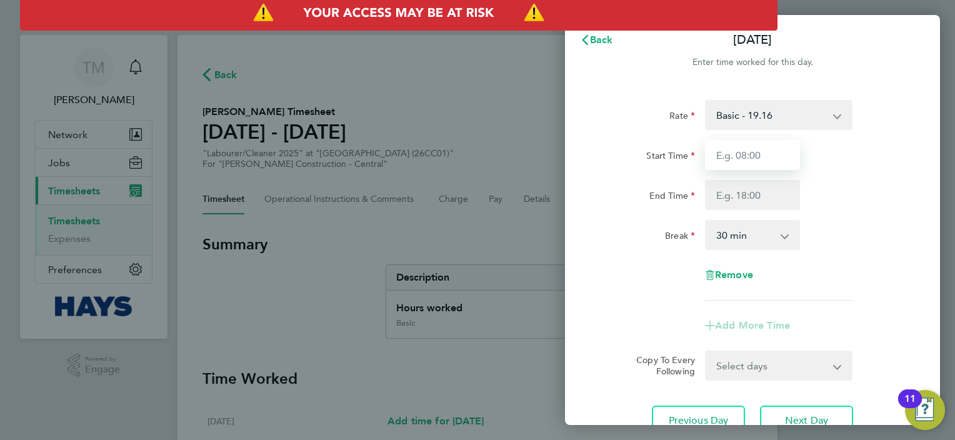
click at [745, 162] on input "Start Time" at bounding box center [752, 155] width 95 height 30
type input "10:00"
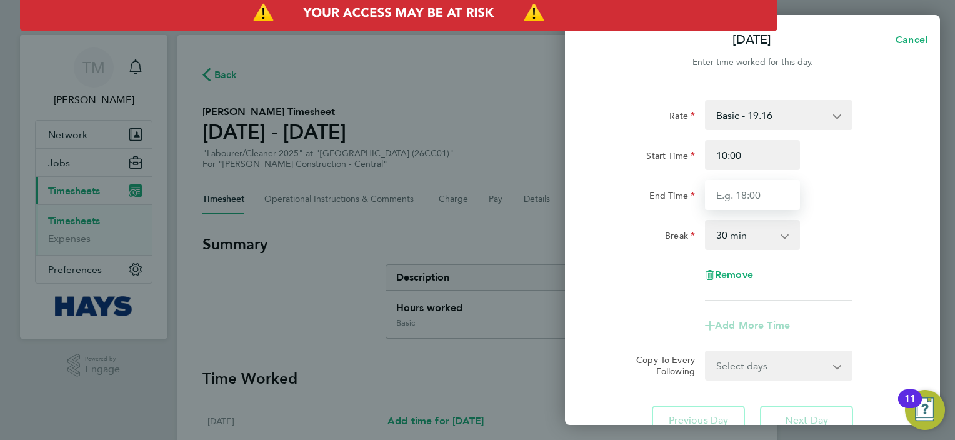
click at [747, 194] on input "End Time" at bounding box center [752, 195] width 95 height 30
type input "13:00"
click at [842, 320] on app-timesheet-line-form-group "Rate Basic - 19.16 Weekday OT 45h+ - 27.44 Sat first 4h - 27.44 Start Time 10:0…" at bounding box center [752, 220] width 305 height 241
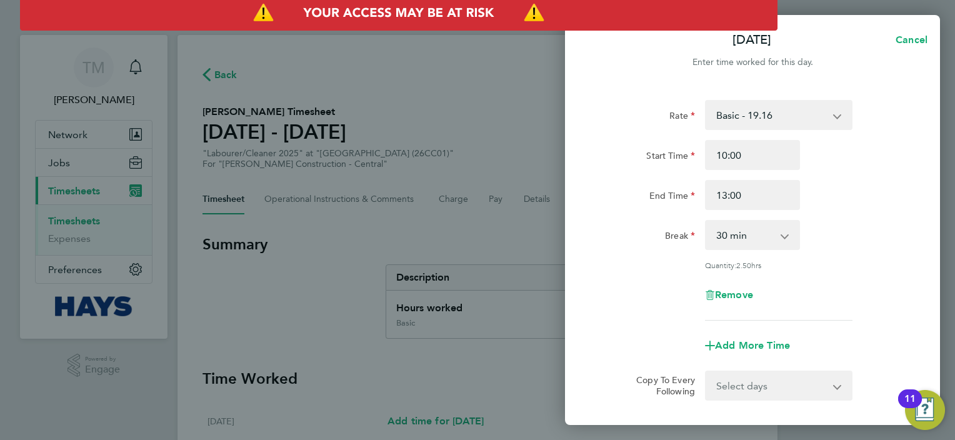
scroll to position [95, 0]
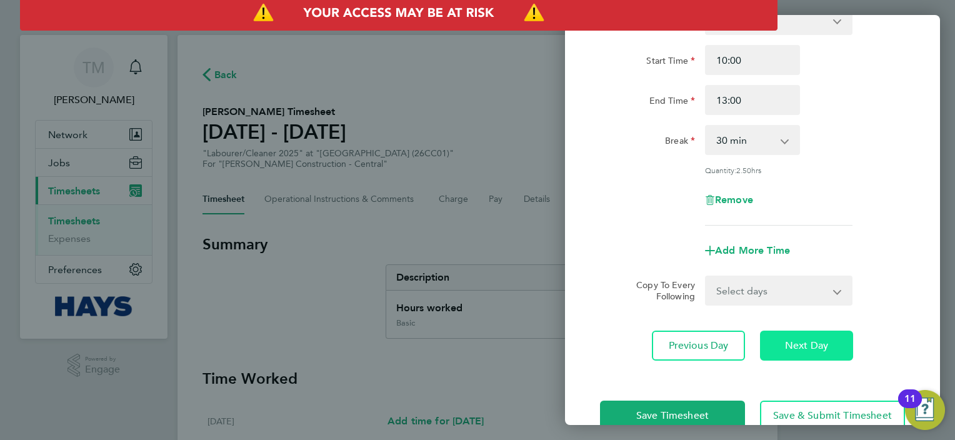
click at [814, 346] on span "Next Day" at bounding box center [806, 345] width 43 height 12
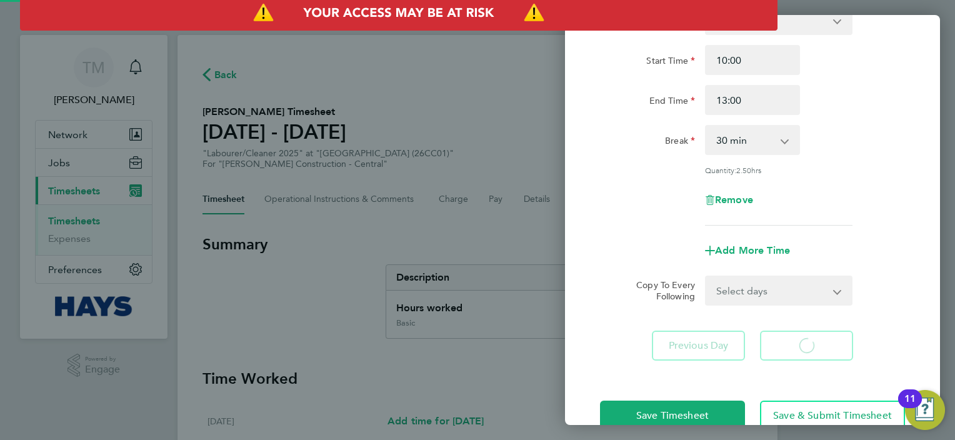
select select "30"
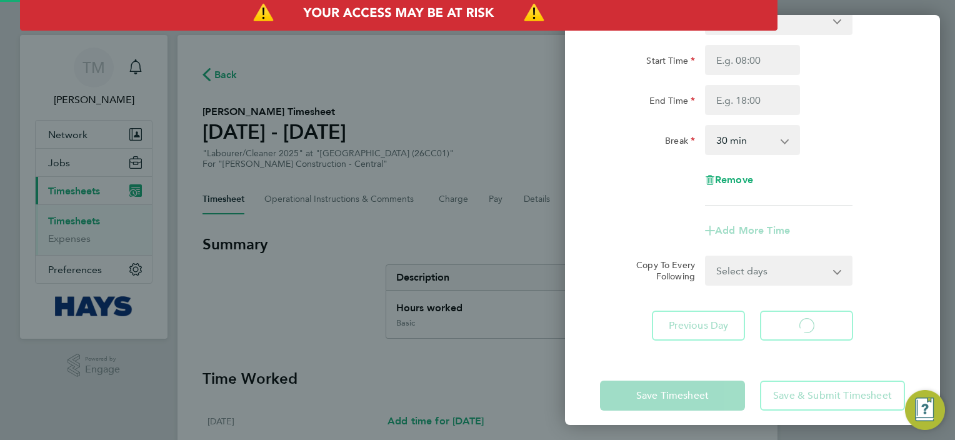
select select "30"
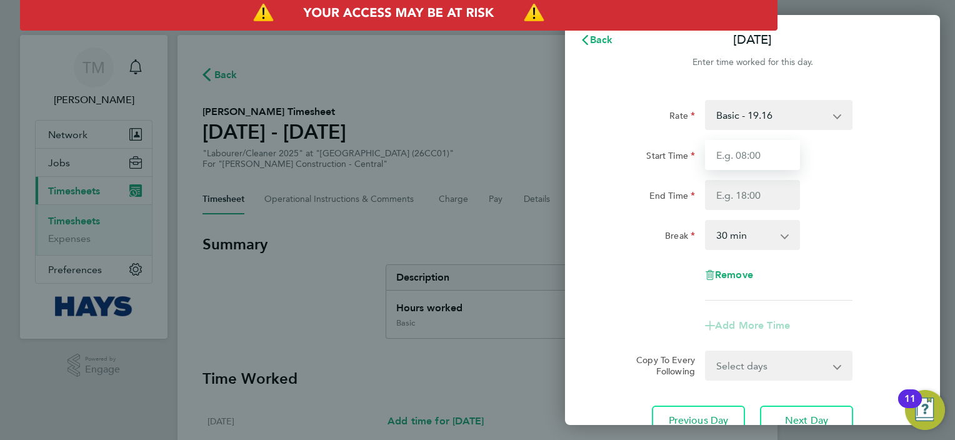
click at [775, 147] on input "Start Time" at bounding box center [752, 155] width 95 height 30
type input "10:00"
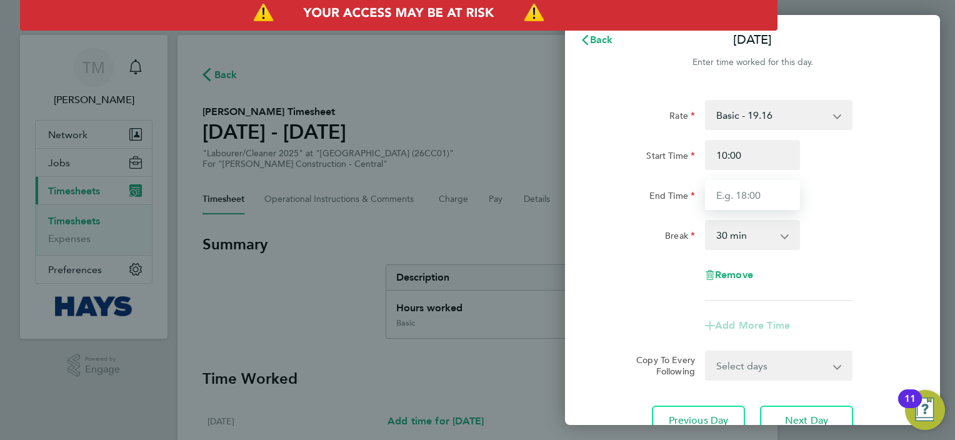
click at [760, 198] on input "End Time" at bounding box center [752, 195] width 95 height 30
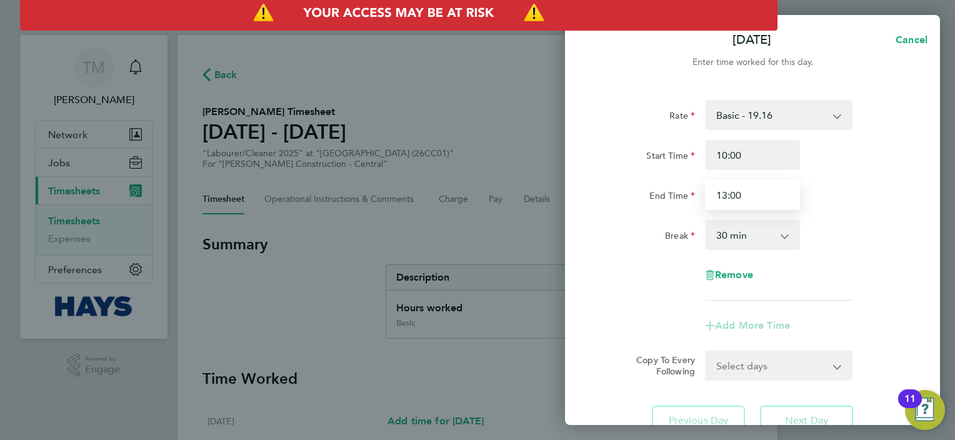
type input "13:00"
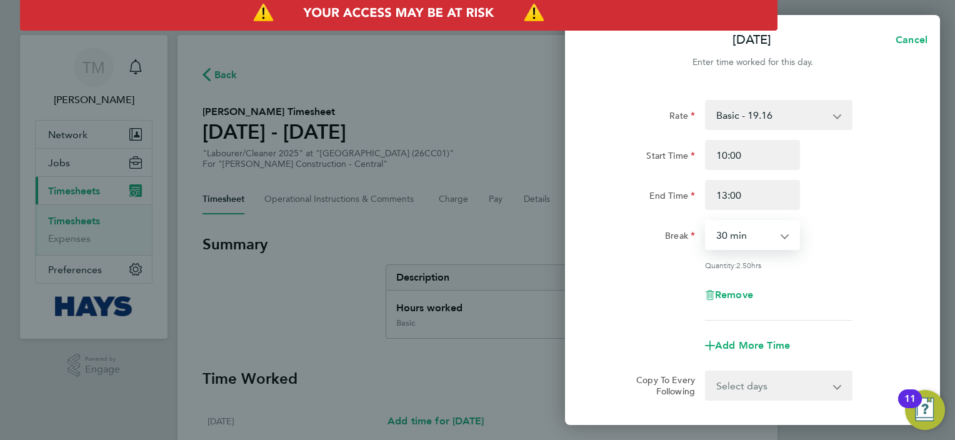
click at [770, 237] on select "0 min 15 min 30 min 45 min 60 min 75 min 90 min" at bounding box center [744, 234] width 77 height 27
select select "0"
click at [706, 221] on select "0 min 15 min 30 min 45 min 60 min 75 min 90 min" at bounding box center [744, 234] width 77 height 27
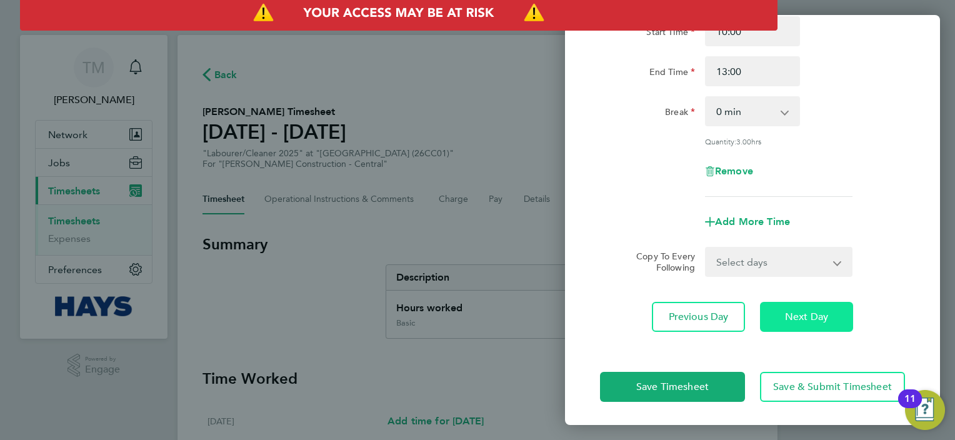
click at [810, 317] on span "Next Day" at bounding box center [806, 317] width 43 height 12
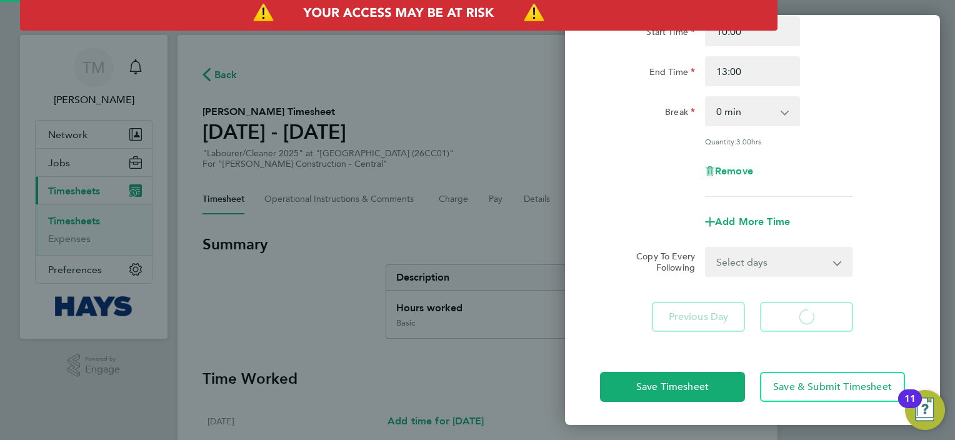
select select "30"
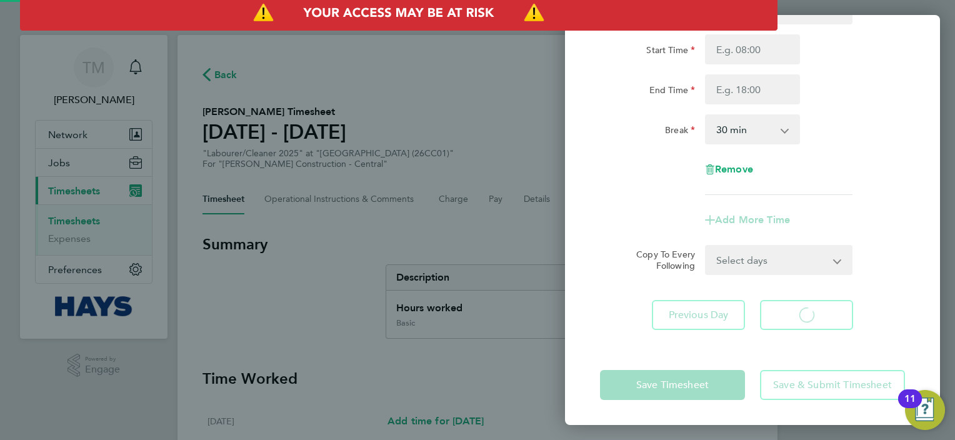
scroll to position [105, 0]
select select "30"
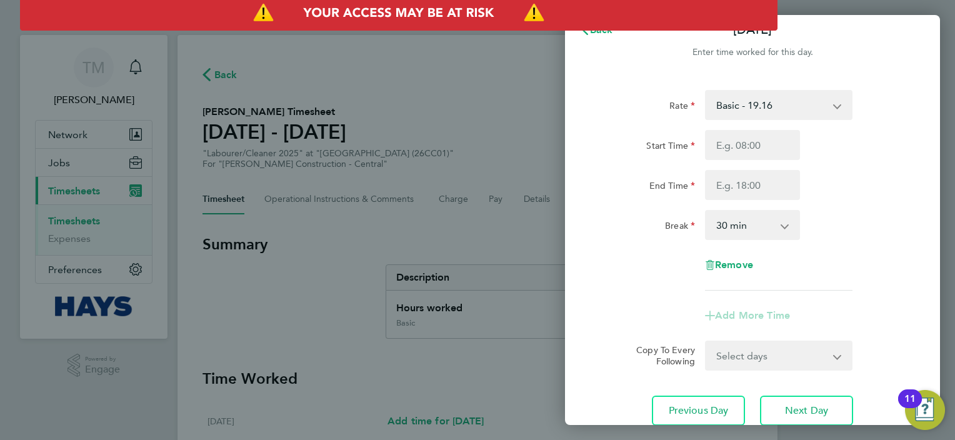
scroll to position [0, 0]
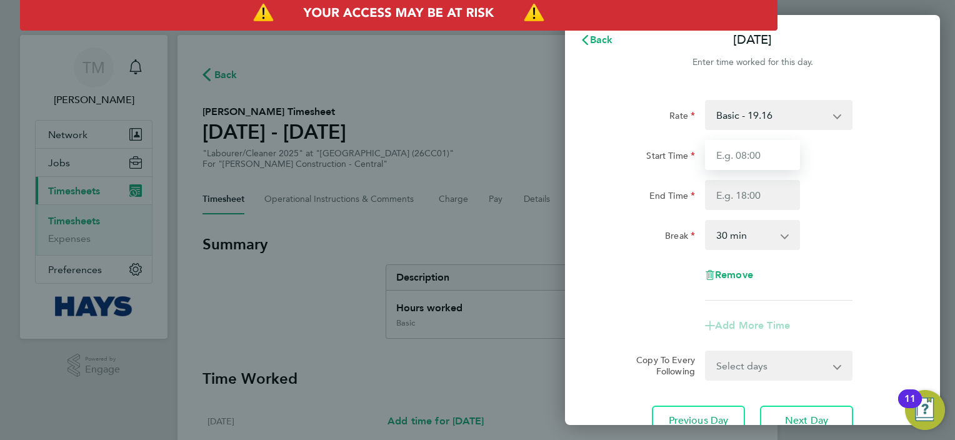
click at [747, 161] on input "Start Time" at bounding box center [752, 155] width 95 height 30
type input "10:00"
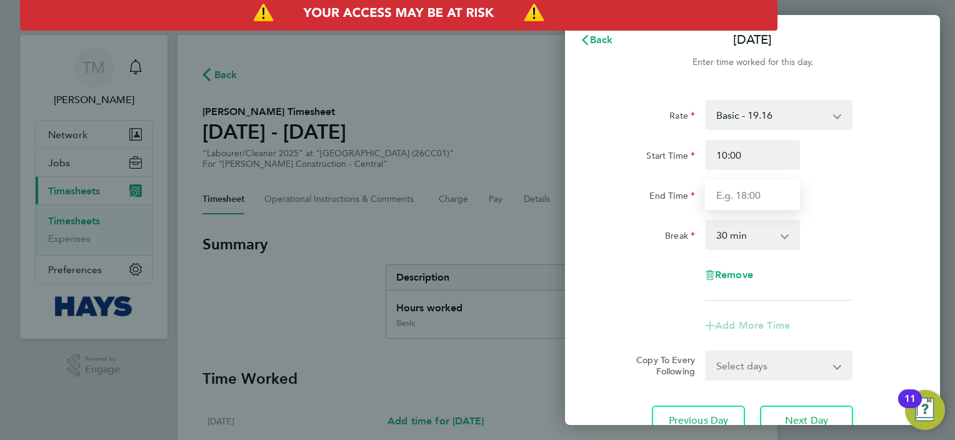
click at [745, 187] on input "End Time" at bounding box center [752, 195] width 95 height 30
click at [744, 185] on input "End Time" at bounding box center [752, 195] width 95 height 30
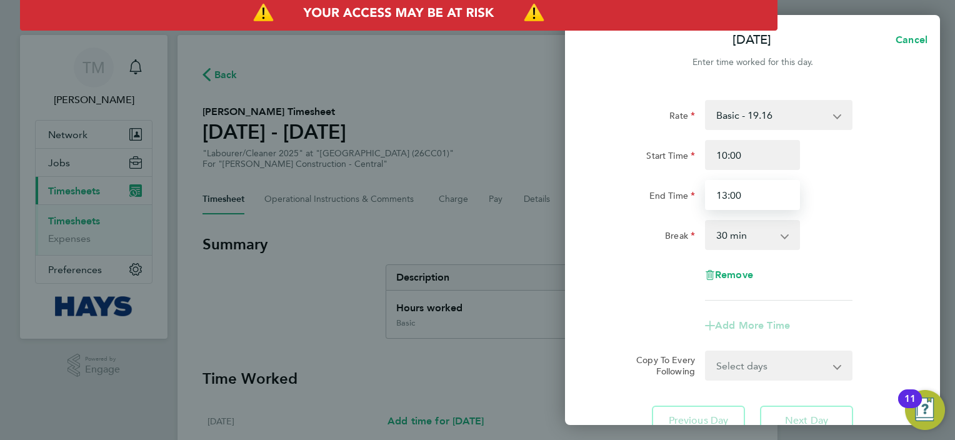
type input "13:00"
click at [754, 230] on select "0 min 15 min 30 min 45 min 60 min 75 min 90 min" at bounding box center [744, 234] width 77 height 27
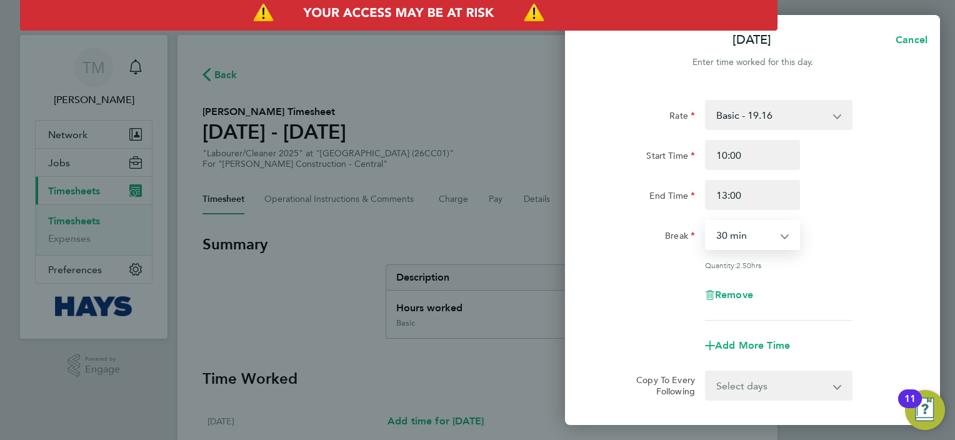
select select "0"
click at [706, 221] on select "0 min 15 min 30 min 45 min 60 min 75 min 90 min" at bounding box center [744, 234] width 77 height 27
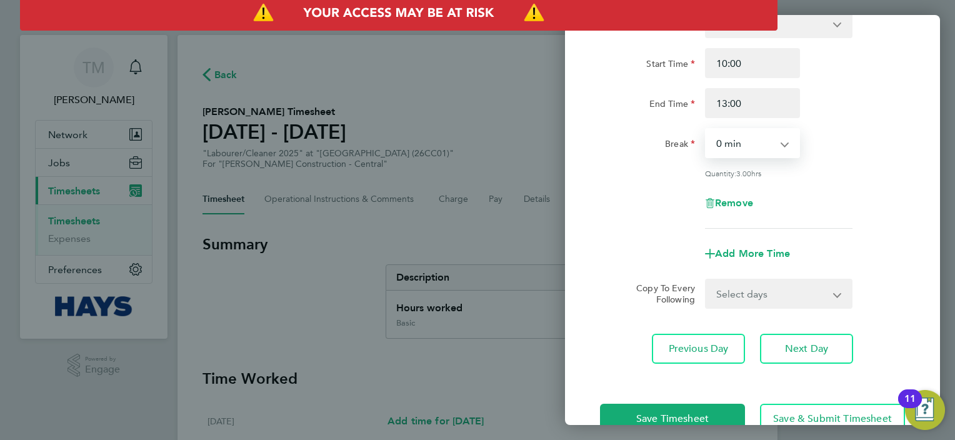
scroll to position [92, 0]
click at [814, 333] on button "Next Day" at bounding box center [806, 348] width 93 height 30
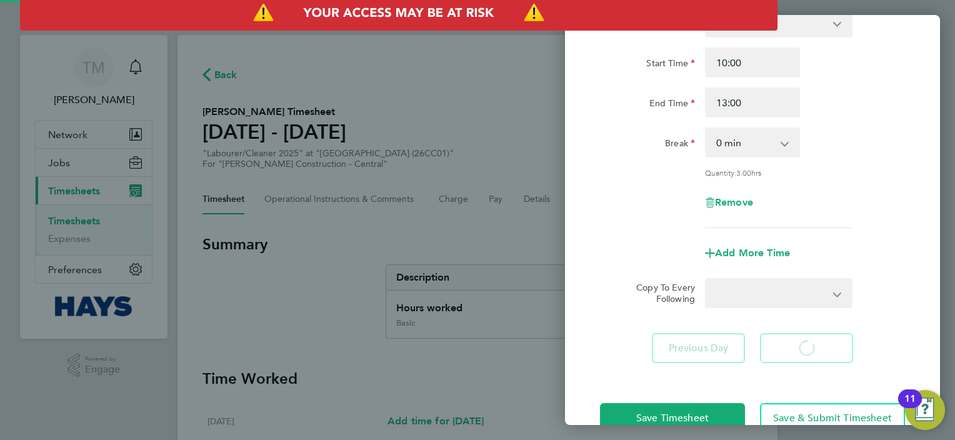
select select "30"
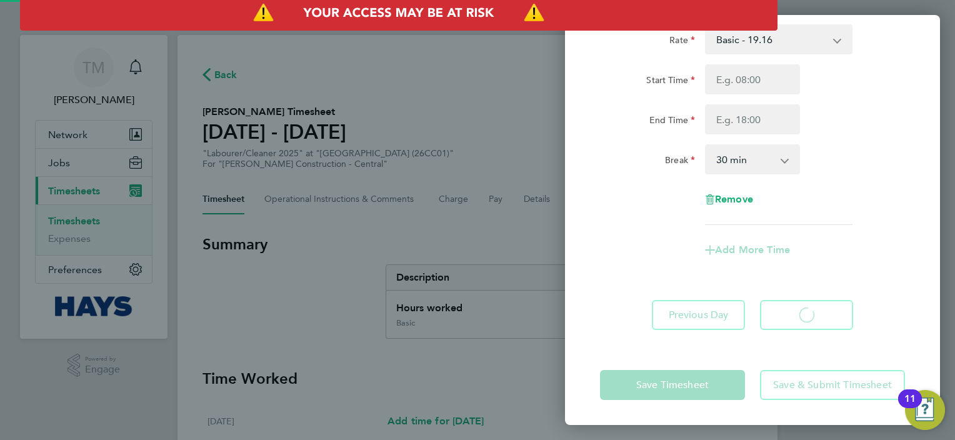
scroll to position [75, 0]
select select "30"
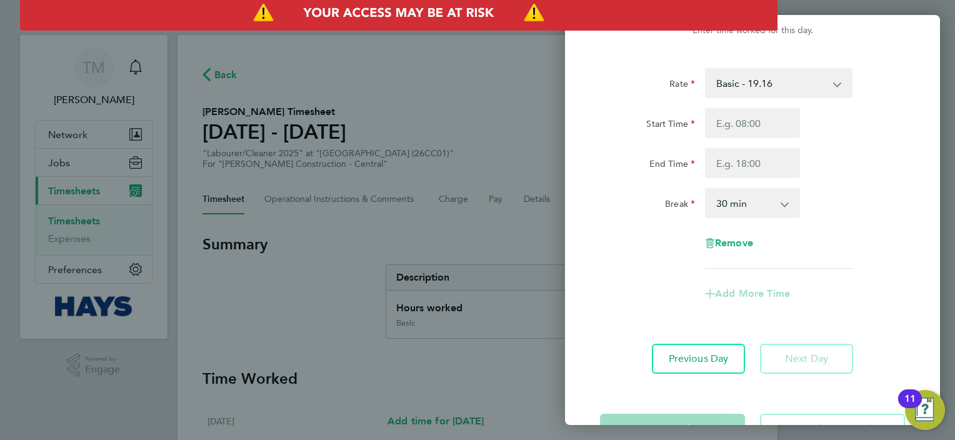
scroll to position [27, 0]
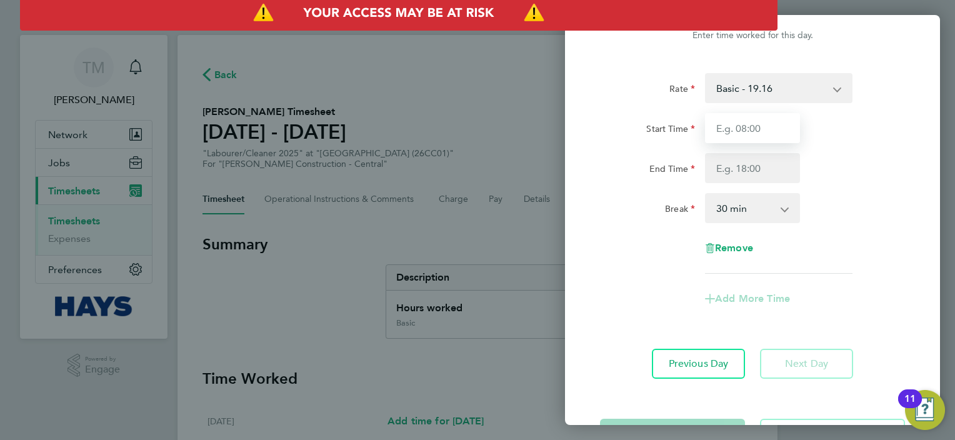
click at [744, 122] on input "Start Time" at bounding box center [752, 128] width 95 height 30
type input "10:00"
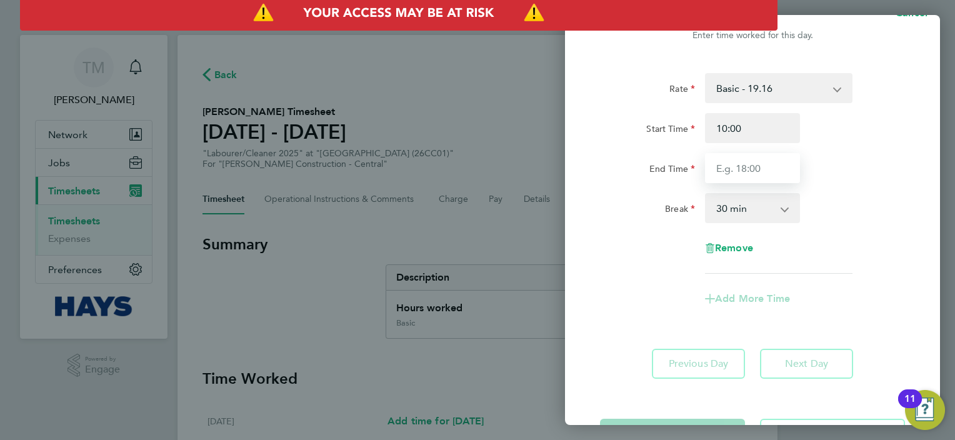
click at [740, 157] on input "End Time" at bounding box center [752, 168] width 95 height 30
type input "13:30"
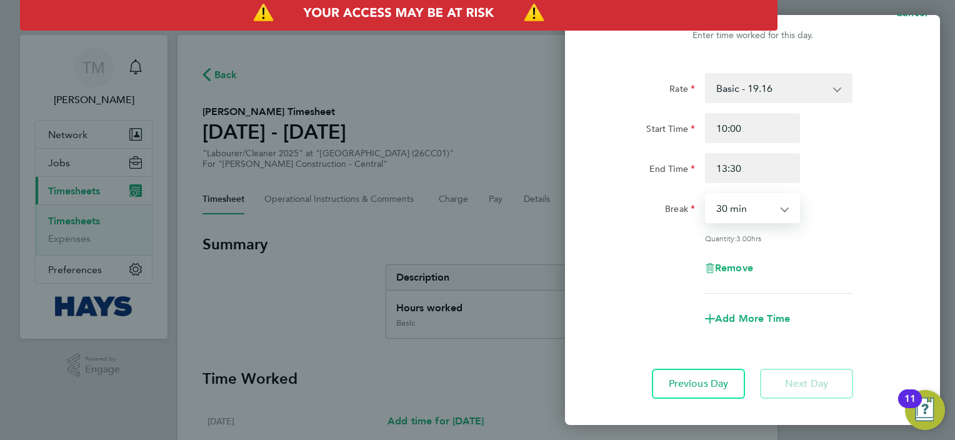
click at [762, 206] on select "0 min 15 min 30 min 45 min 60 min 75 min 90 min" at bounding box center [744, 207] width 77 height 27
select select "0"
click at [706, 194] on select "0 min 15 min 30 min 45 min 60 min 75 min 90 min" at bounding box center [744, 207] width 77 height 27
click at [830, 245] on div "Rate Basic - 19.16 Weekday OT 45h+ - 27.44 Sat first 4h - 27.44 Start Time 10:0…" at bounding box center [752, 183] width 305 height 221
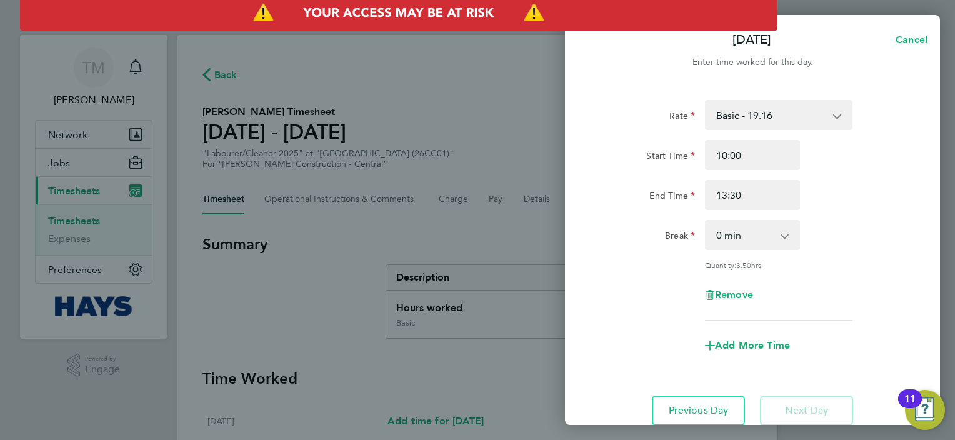
scroll to position [94, 0]
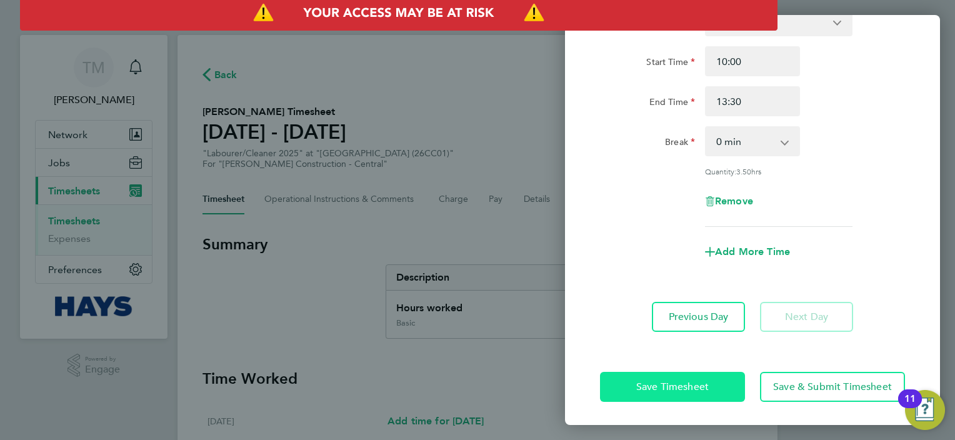
click at [702, 381] on span "Save Timesheet" at bounding box center [672, 387] width 72 height 12
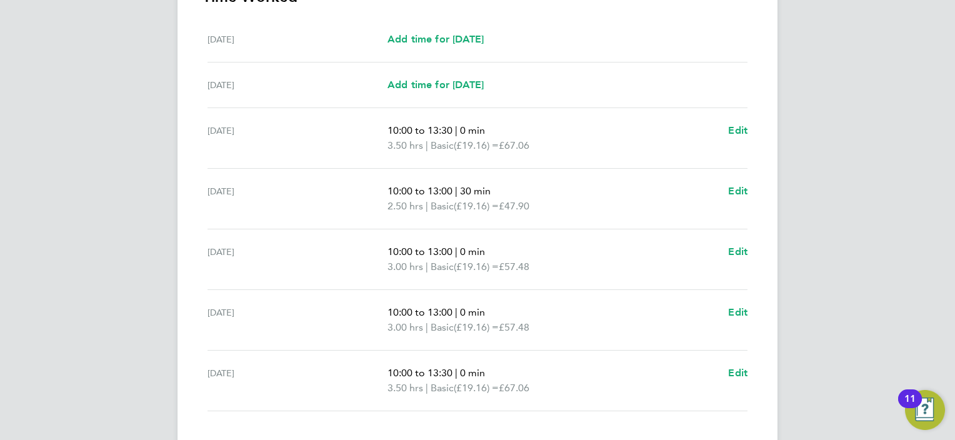
scroll to position [410, 0]
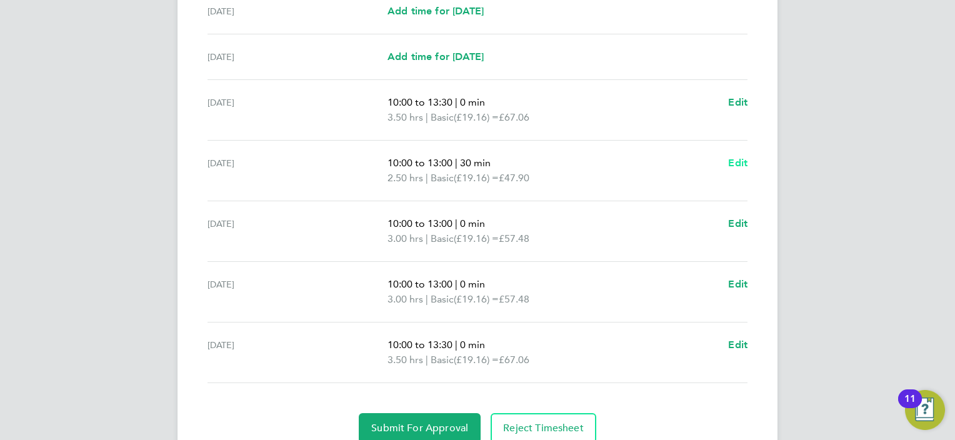
click at [737, 162] on span "Edit" at bounding box center [737, 163] width 19 height 12
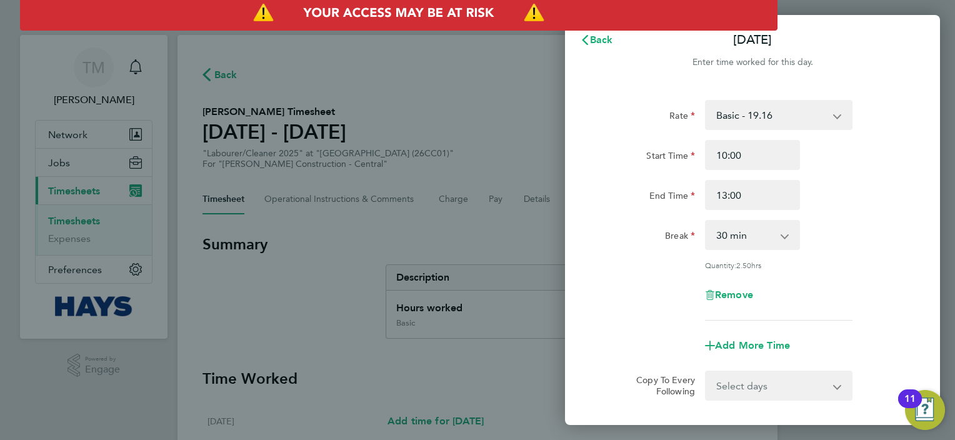
click at [748, 239] on select "0 min 15 min 30 min 45 min 60 min 75 min 90 min" at bounding box center [744, 234] width 77 height 27
select select "0"
click at [706, 221] on select "0 min 15 min 30 min 45 min 60 min 75 min 90 min" at bounding box center [744, 234] width 77 height 27
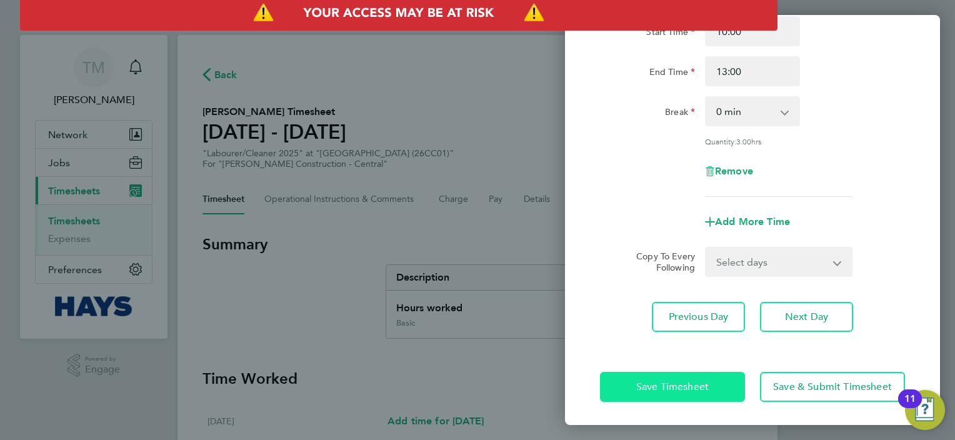
click at [690, 389] on span "Save Timesheet" at bounding box center [672, 387] width 72 height 12
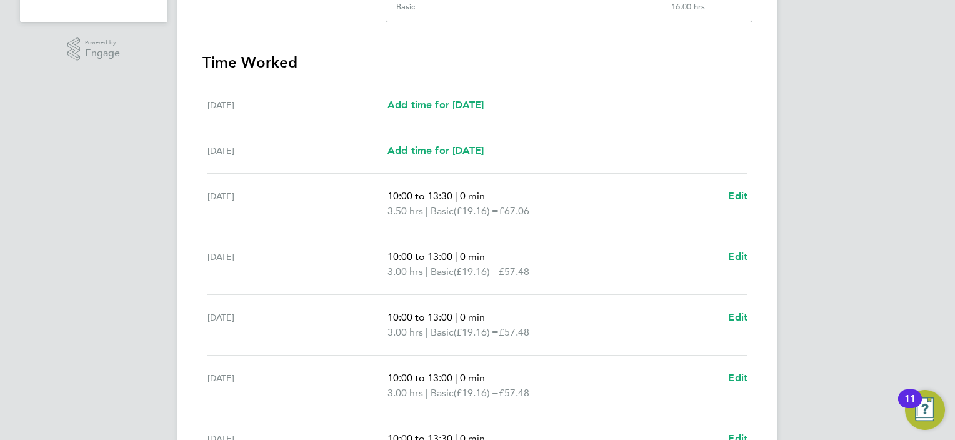
scroll to position [461, 0]
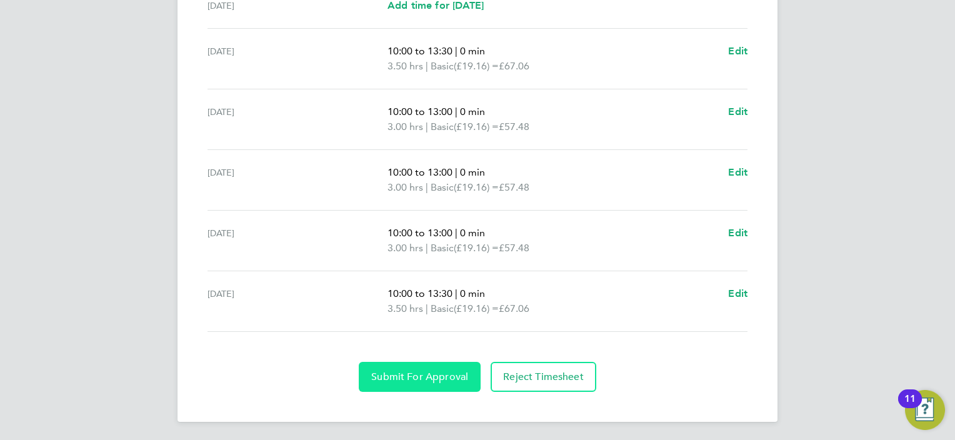
click at [452, 373] on span "Submit For Approval" at bounding box center [419, 377] width 97 height 12
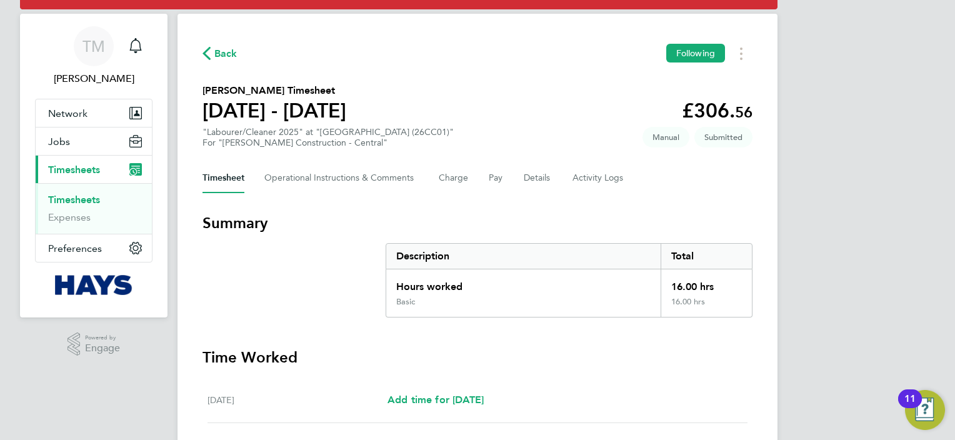
scroll to position [0, 0]
